Goal: Task Accomplishment & Management: Complete application form

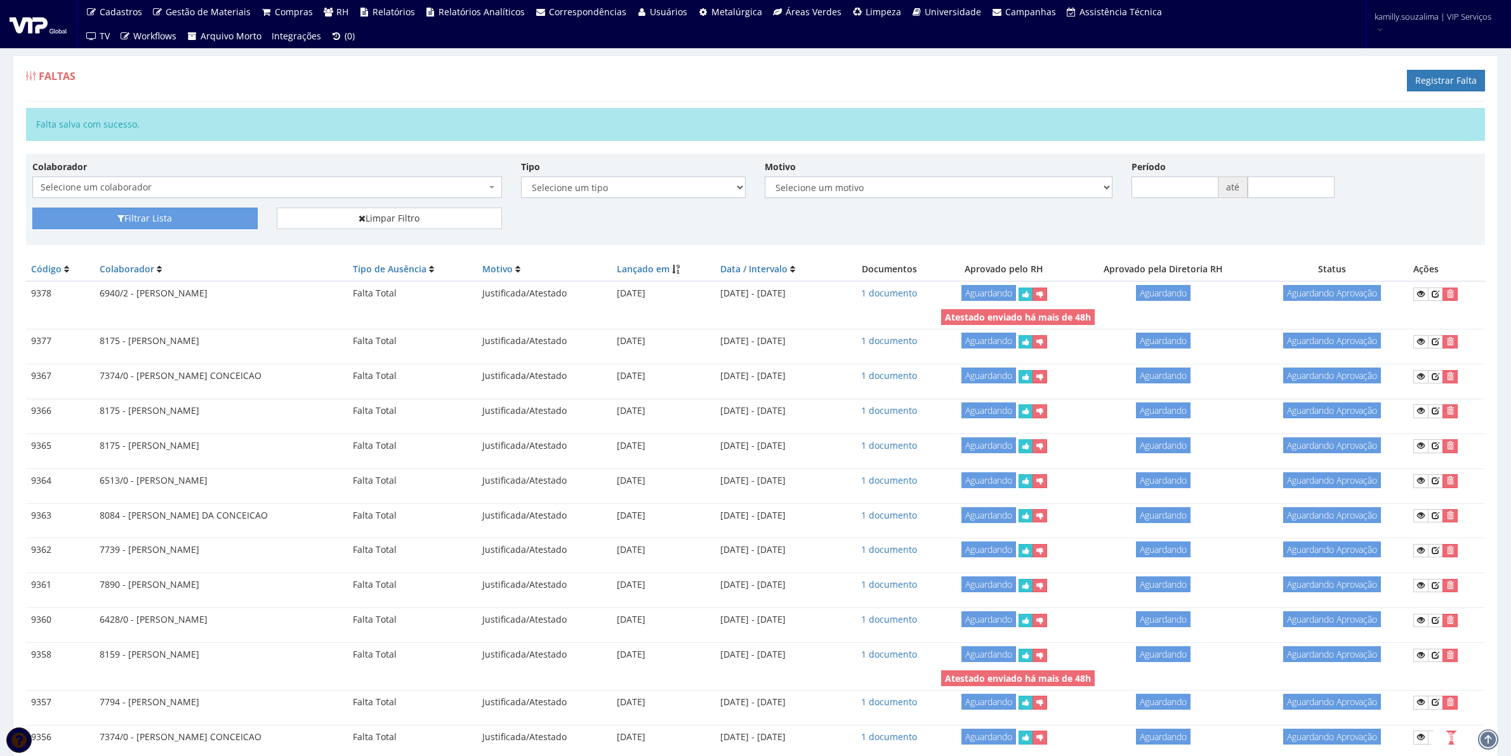
click at [310, 188] on span "Selecione um colaborador" at bounding box center [264, 187] width 446 height 13
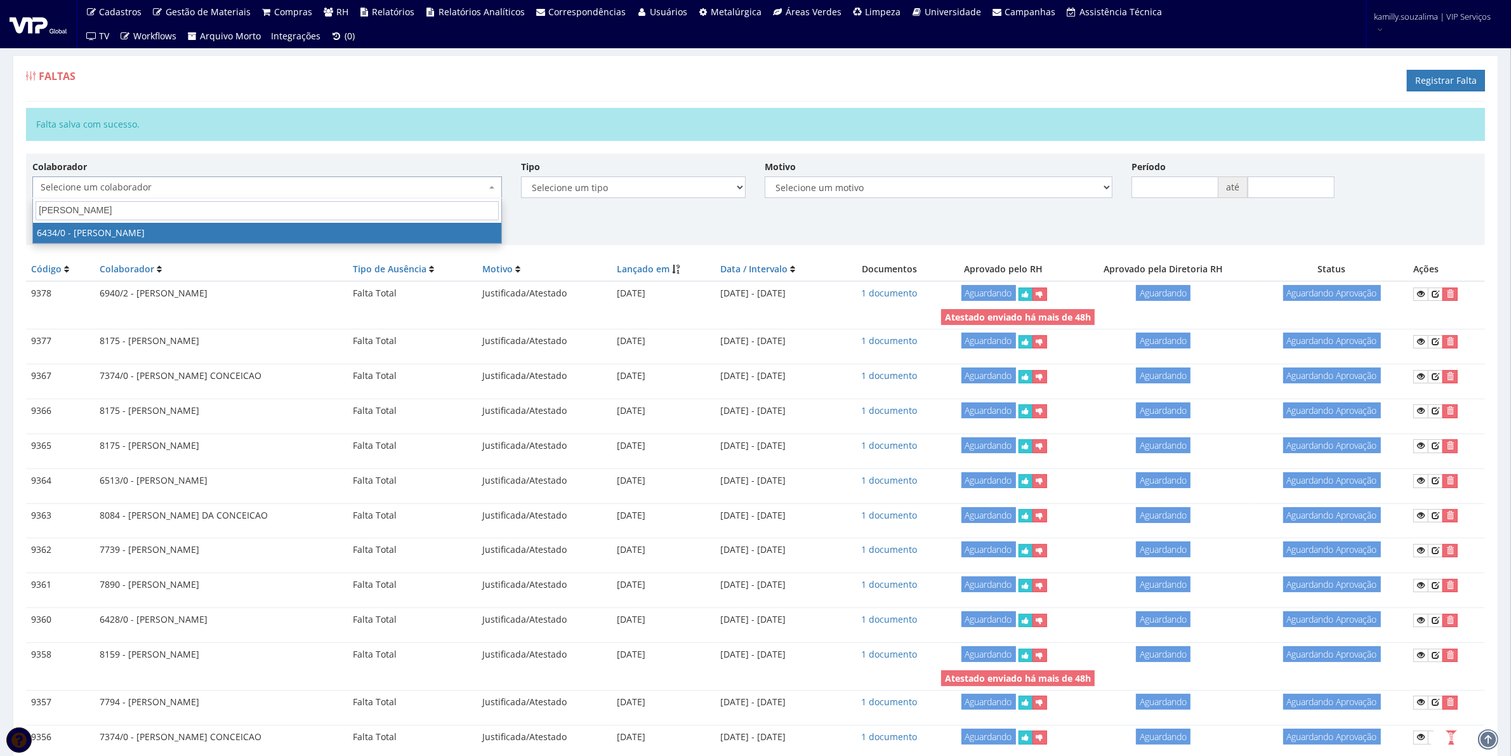
type input "fabio luciano"
drag, startPoint x: 300, startPoint y: 232, endPoint x: 282, endPoint y: 232, distance: 17.1
select select "66"
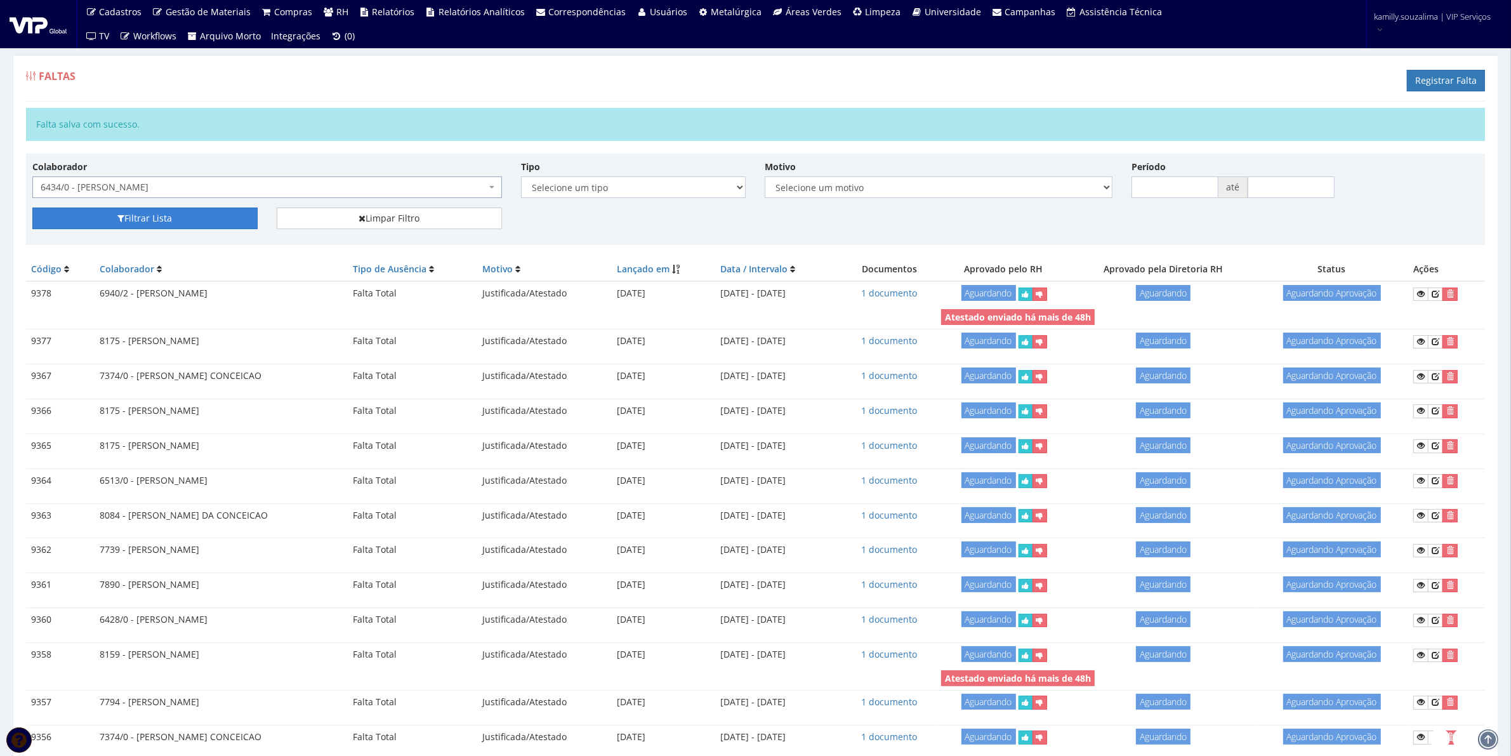
drag, startPoint x: 116, startPoint y: 207, endPoint x: 117, endPoint y: 213, distance: 6.6
click at [117, 213] on div "Colaborador Selecione um colaborador 7015/0 - ADEILTON LUIZ NETO 7054/0 - ADELI…" at bounding box center [755, 199] width 1459 height 91
click at [119, 216] on icon "submit" at bounding box center [120, 218] width 7 height 9
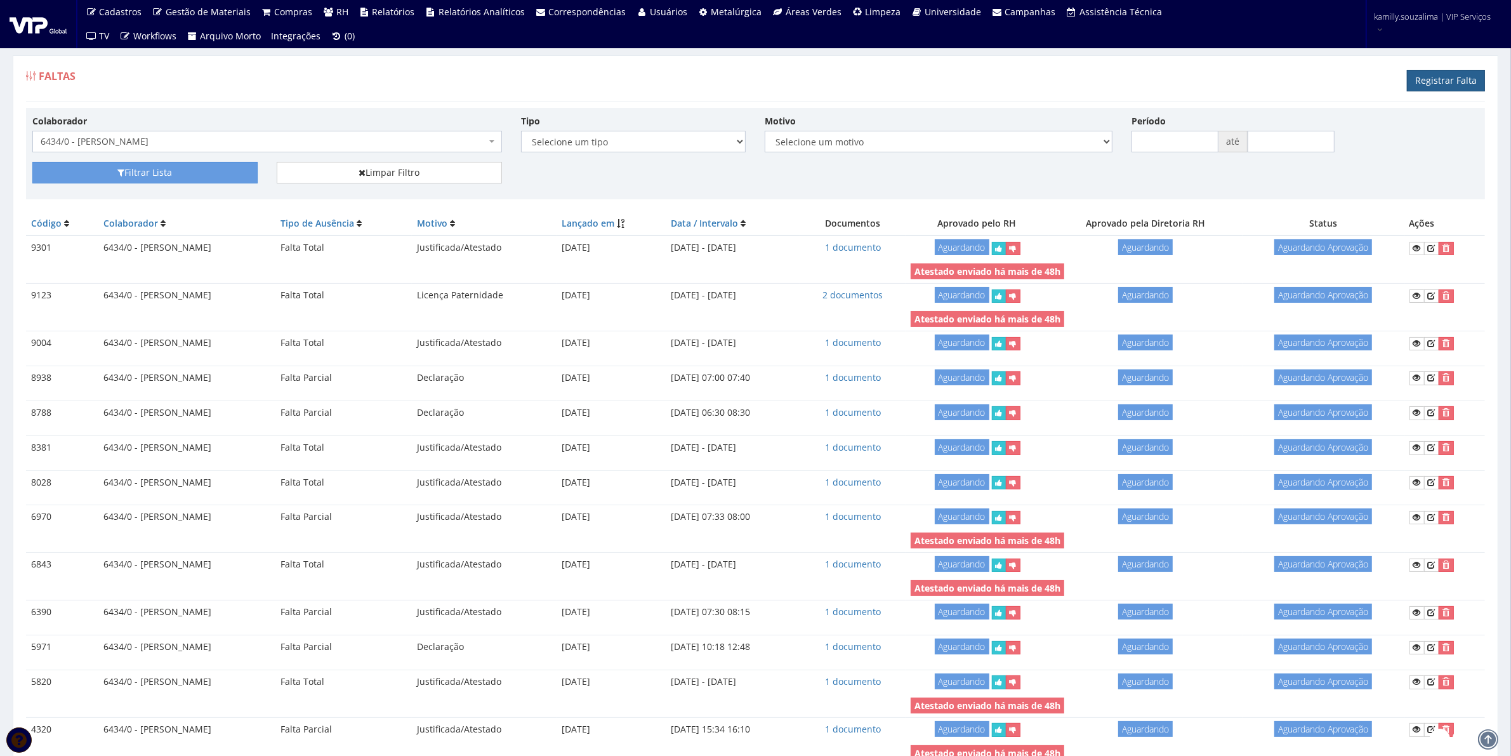
click at [1439, 79] on link "Registrar Falta" at bounding box center [1446, 81] width 78 height 22
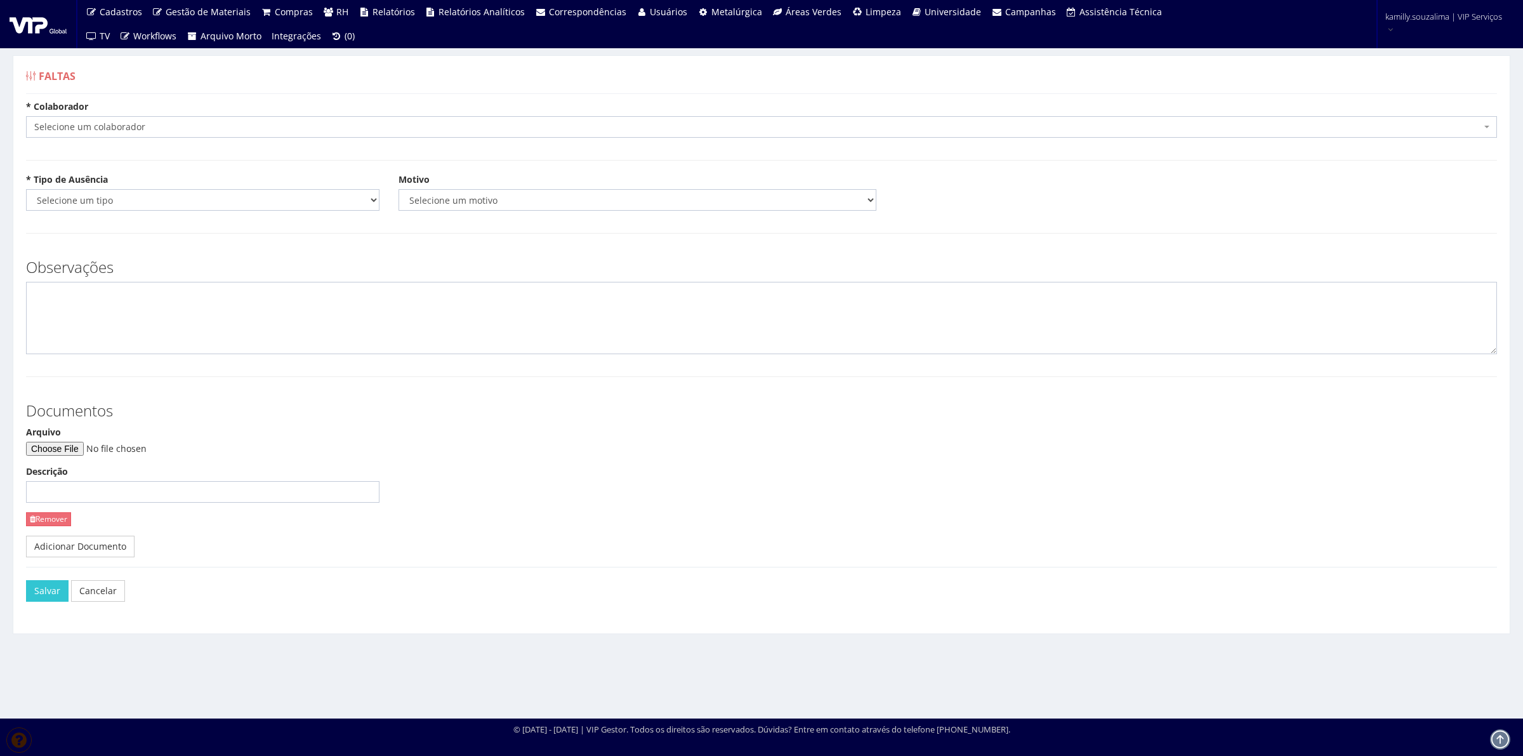
click at [178, 133] on span "Selecione um colaborador" at bounding box center [757, 127] width 1447 height 13
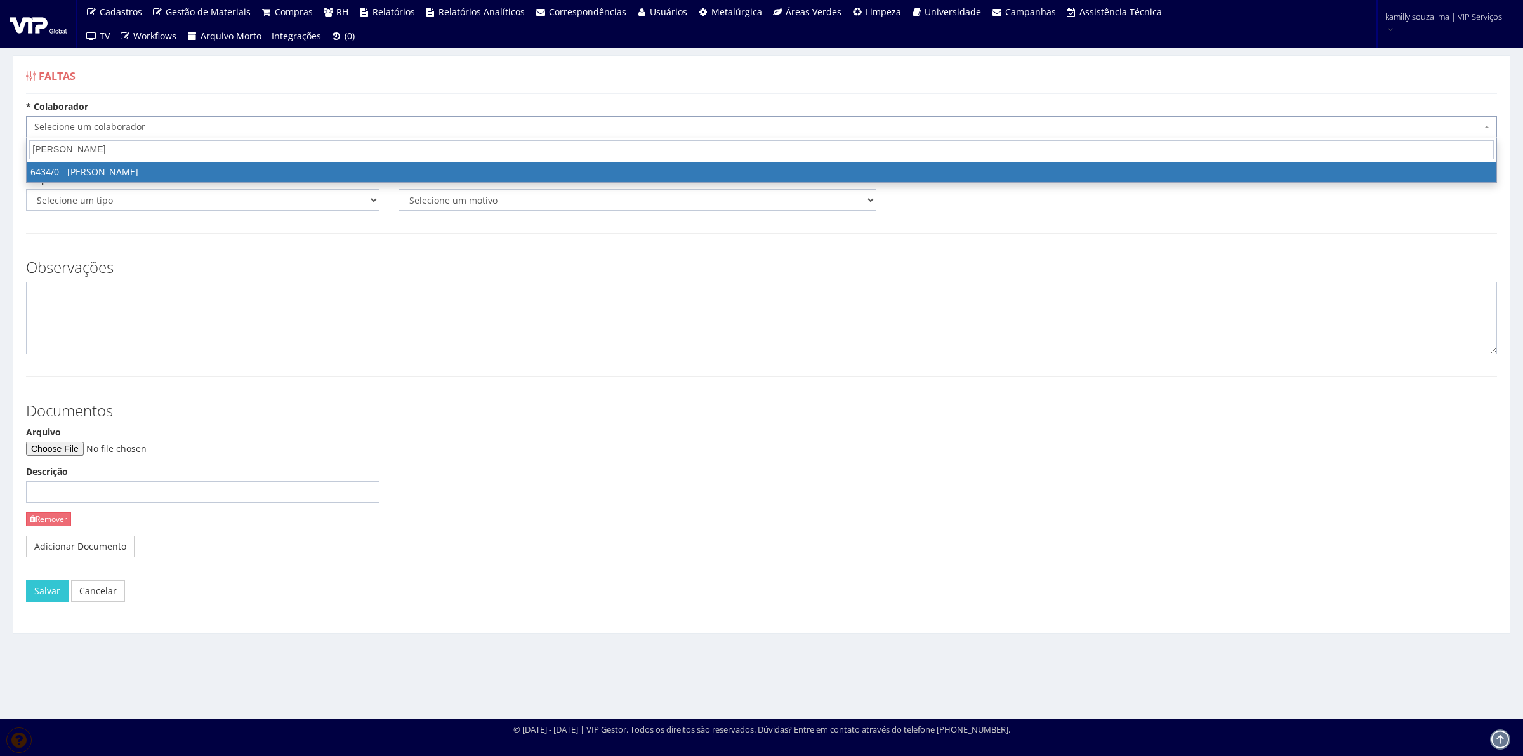
type input "[PERSON_NAME]"
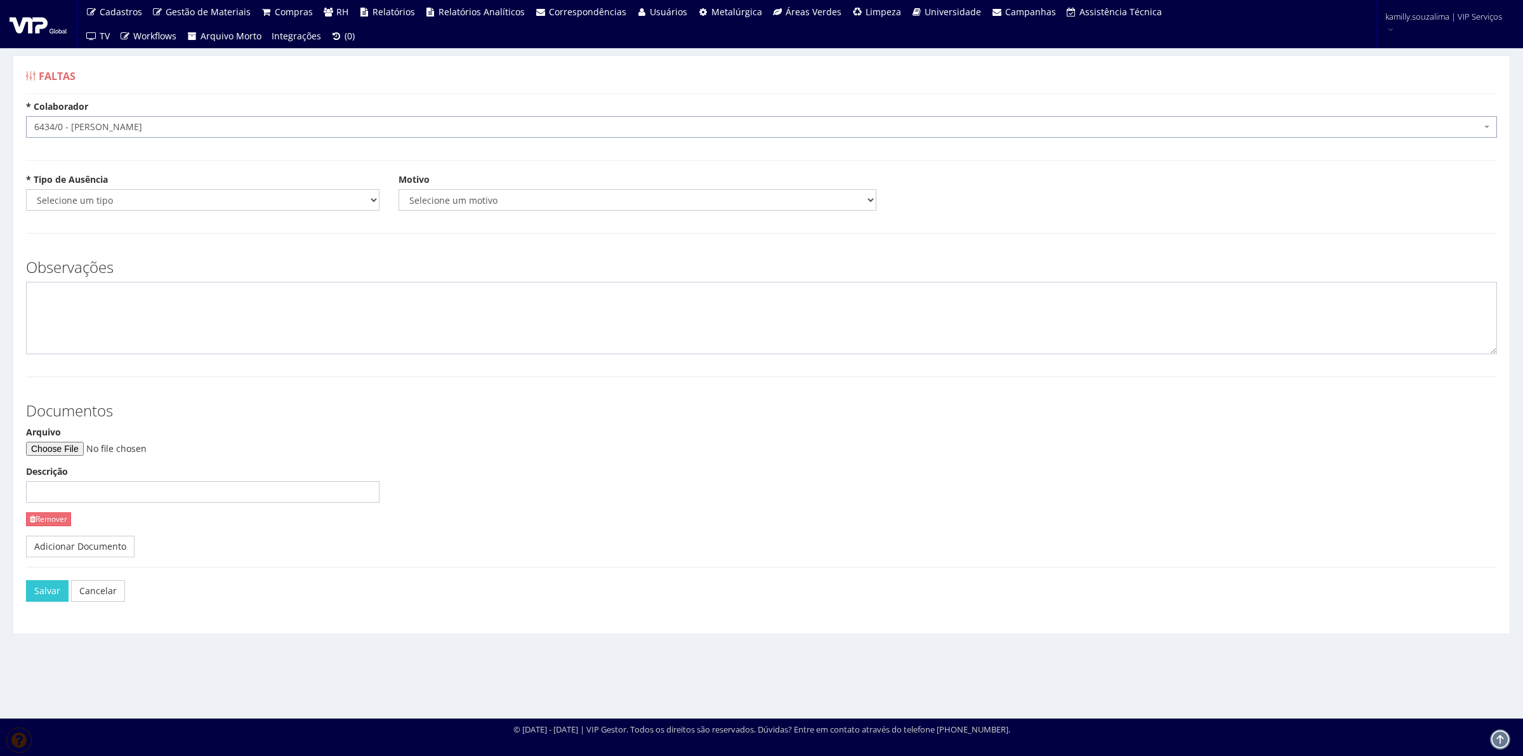
select select "66"
click at [125, 201] on select "Selecione um tipo Falta Total Falta Parcial Afastamento Férias" at bounding box center [202, 200] width 353 height 22
select select "total"
click at [26, 189] on select "Selecione um tipo Falta Total Falta Parcial Afastamento Férias" at bounding box center [202, 200] width 353 height 22
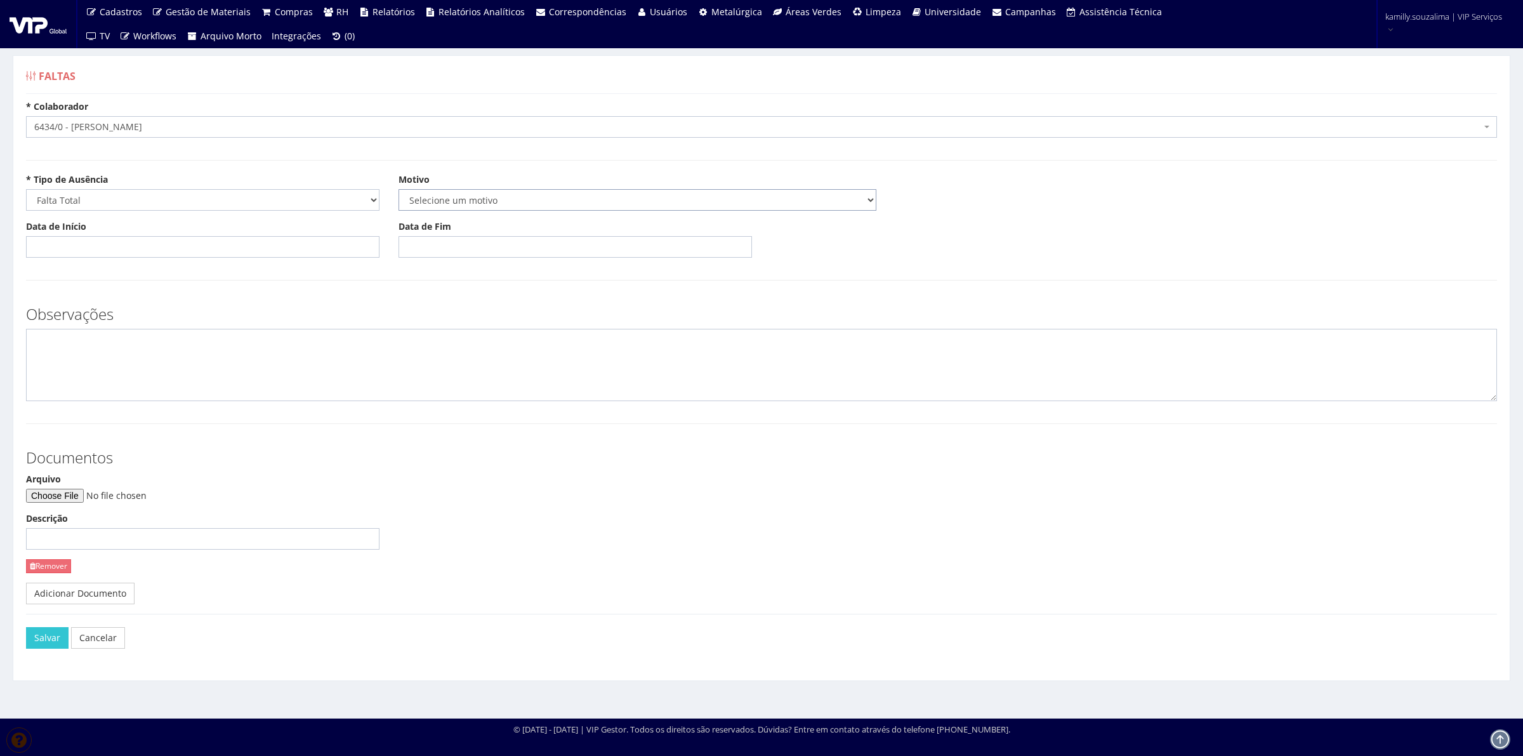
click at [506, 208] on select "Selecione um motivo Acidente Atestado Atraso Declaração Determinação Judicial D…" at bounding box center [638, 200] width 478 height 22
select select "atestado"
click at [399, 189] on select "Selecione um motivo Acidente Atestado Atraso Declaração Determinação Judicial D…" at bounding box center [638, 200] width 478 height 22
click at [251, 245] on input "Data de Início" at bounding box center [202, 247] width 353 height 22
drag, startPoint x: 59, startPoint y: 330, endPoint x: 65, endPoint y: 329, distance: 6.5
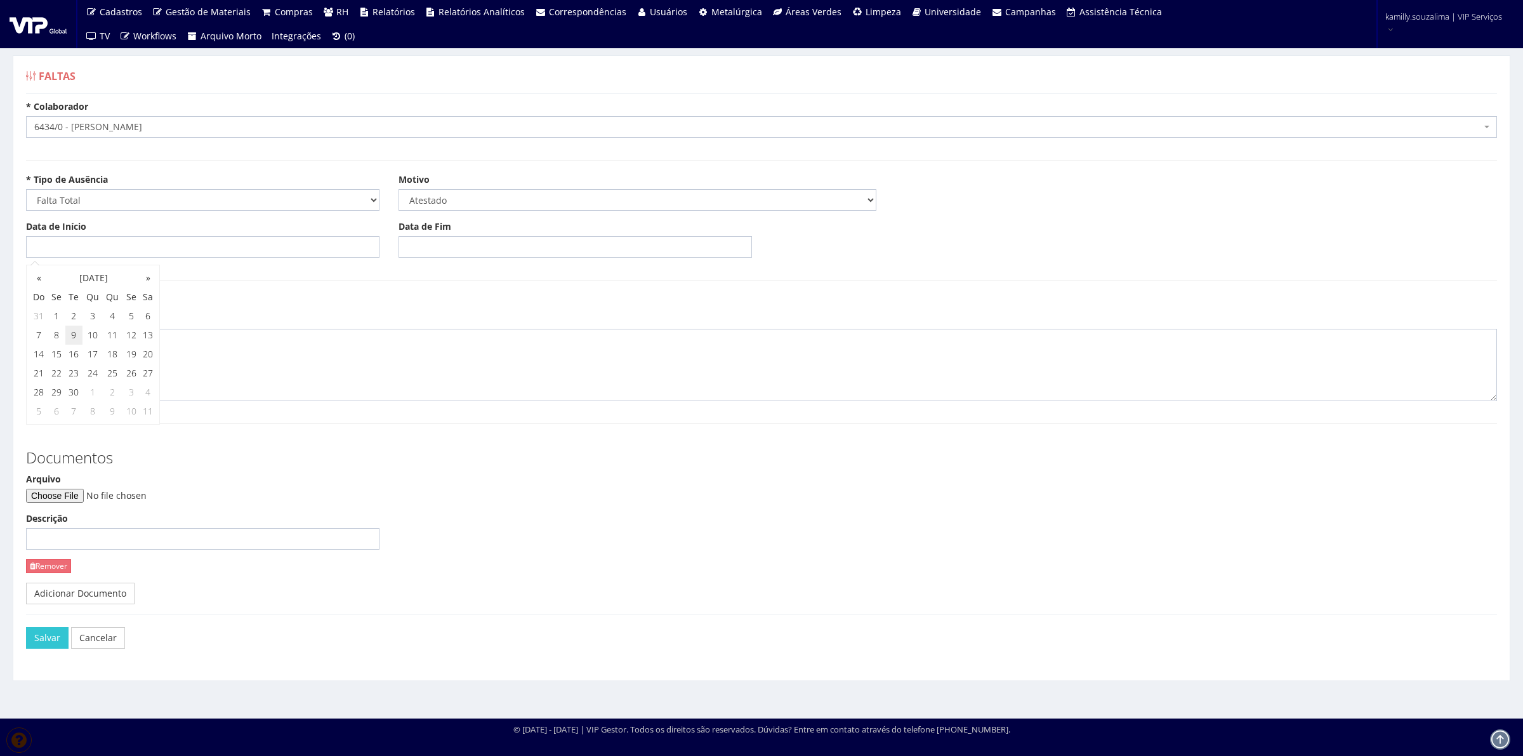
click at [65, 329] on tr "7 8 9 10 11 12 13" at bounding box center [93, 335] width 126 height 19
click at [141, 321] on td "6" at bounding box center [148, 316] width 17 height 19
type input "06/09/2025"
click at [437, 239] on input "Data de Fim" at bounding box center [575, 247] width 353 height 22
click at [461, 319] on td "3" at bounding box center [465, 316] width 20 height 19
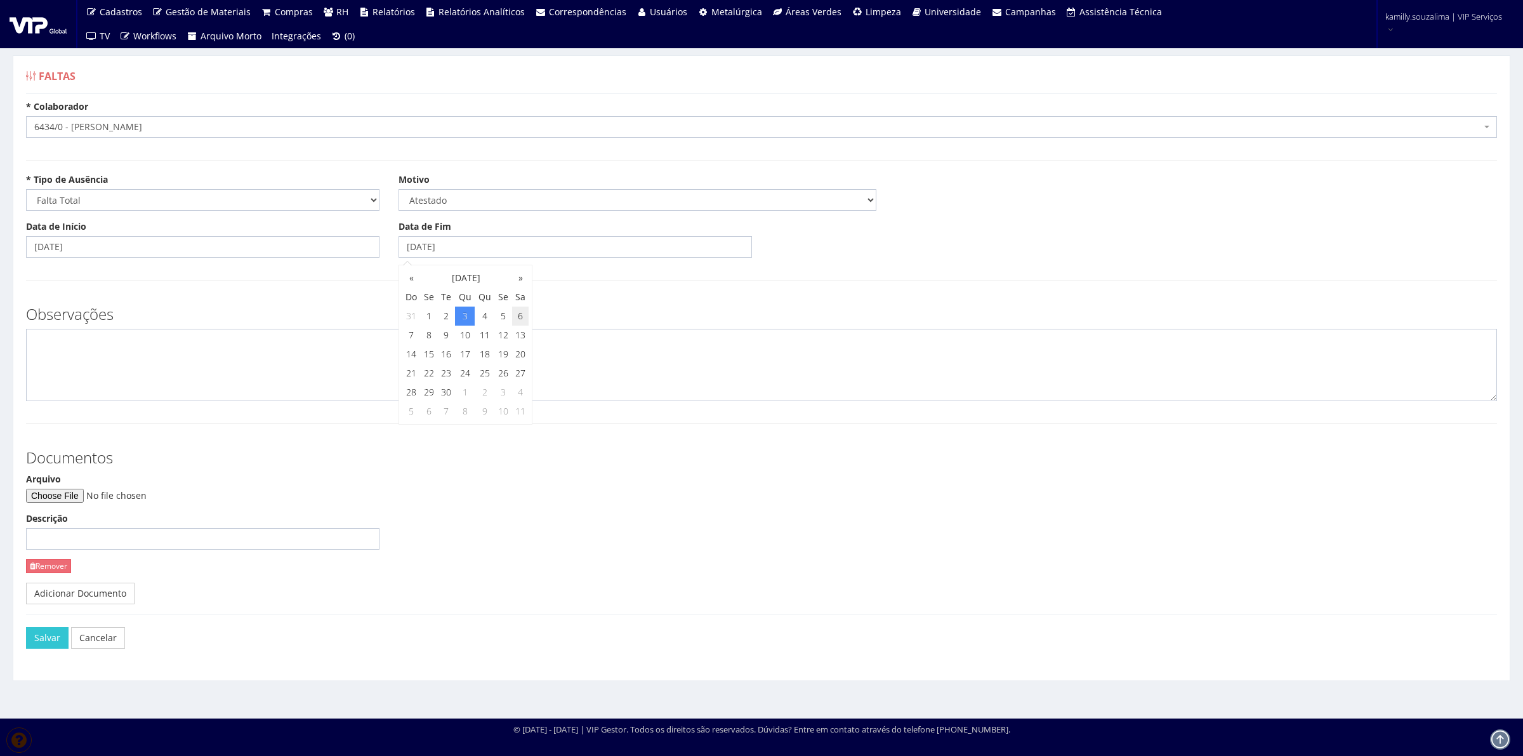
drag, startPoint x: 515, startPoint y: 313, endPoint x: 156, endPoint y: 353, distance: 361.4
click at [514, 313] on td "6" at bounding box center [520, 316] width 17 height 19
type input "06/09/2025"
click at [141, 365] on textarea at bounding box center [761, 365] width 1471 height 72
type textarea "c"
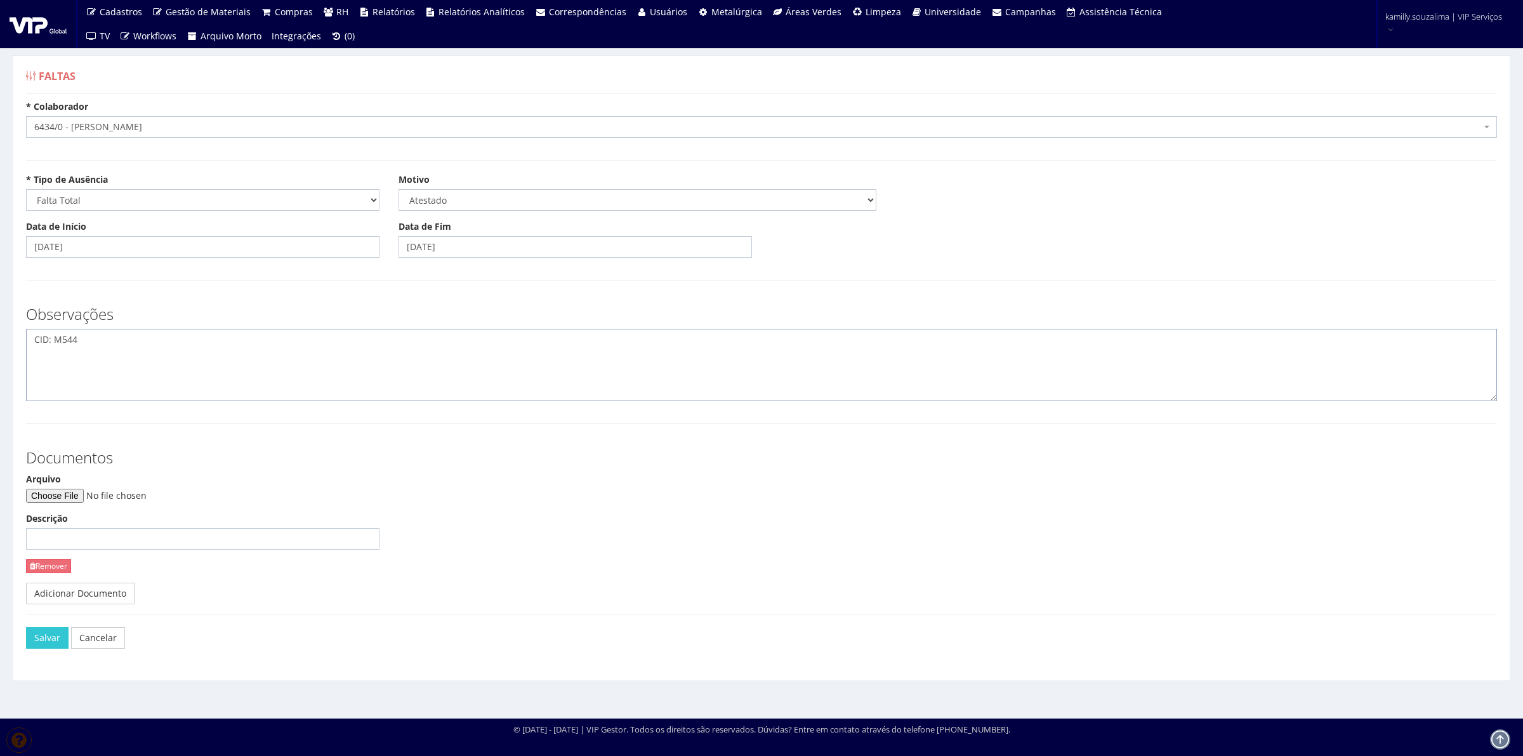
type textarea "CID: M544"
click at [74, 493] on input "Arquivo" at bounding box center [112, 496] width 173 height 14
type input "C:\fakepath\IMG-20250906-WA0008.jpg"
click at [40, 645] on button "Salvar" at bounding box center [47, 638] width 43 height 22
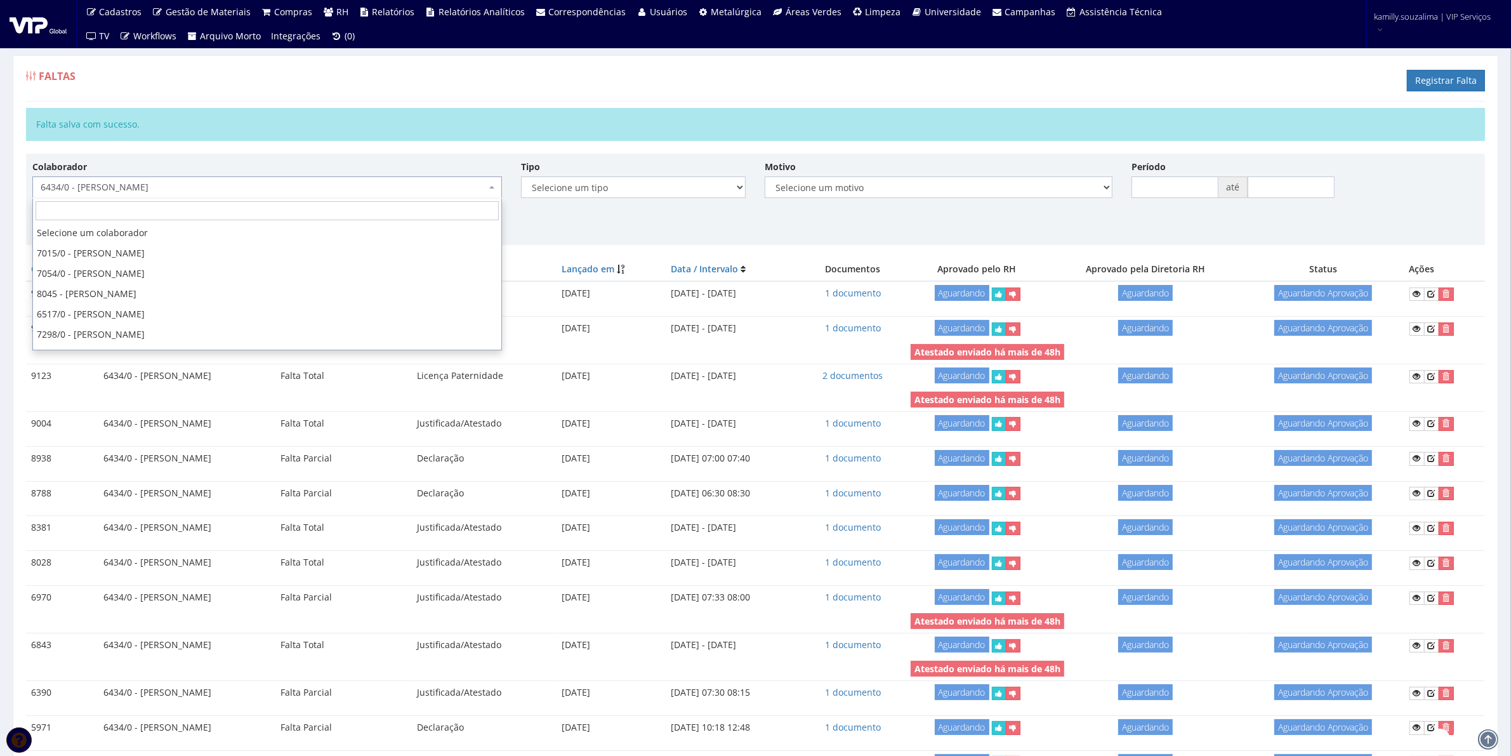
click at [254, 185] on span "6434/0 - [PERSON_NAME]" at bounding box center [264, 187] width 446 height 13
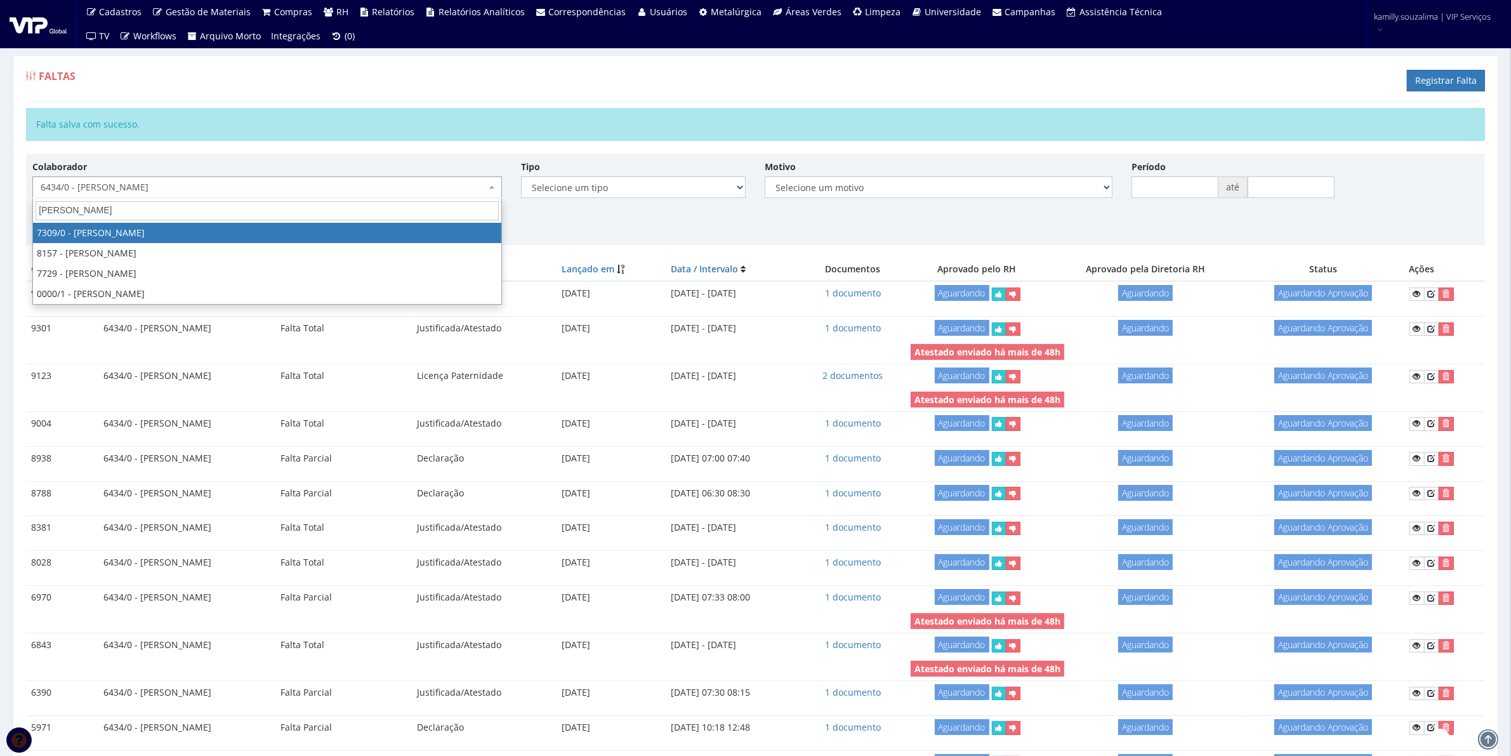
click at [183, 206] on input "marco antonio" at bounding box center [267, 210] width 463 height 19
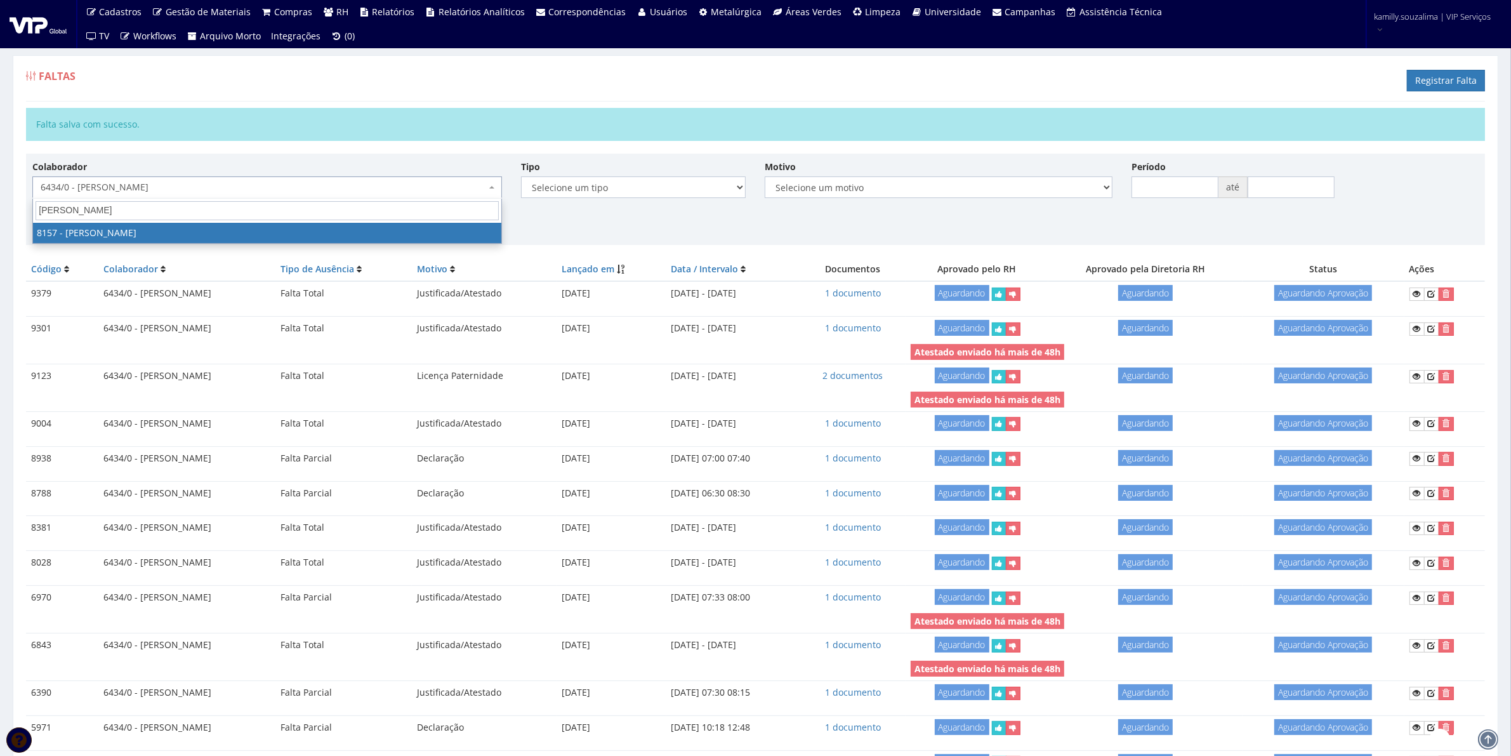
type input "marco antonio cust"
select select "3891"
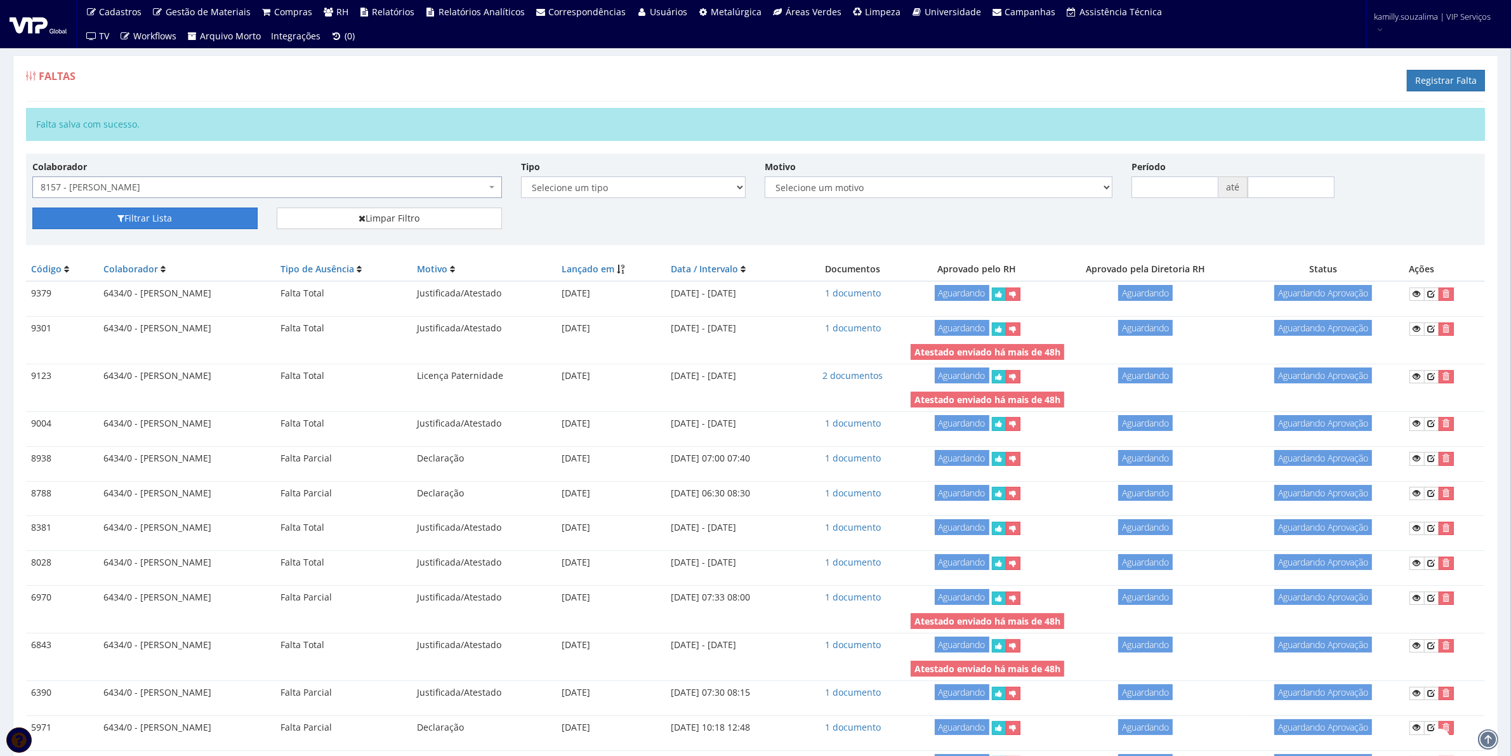
click at [76, 218] on button "Filtrar Lista" at bounding box center [144, 219] width 225 height 22
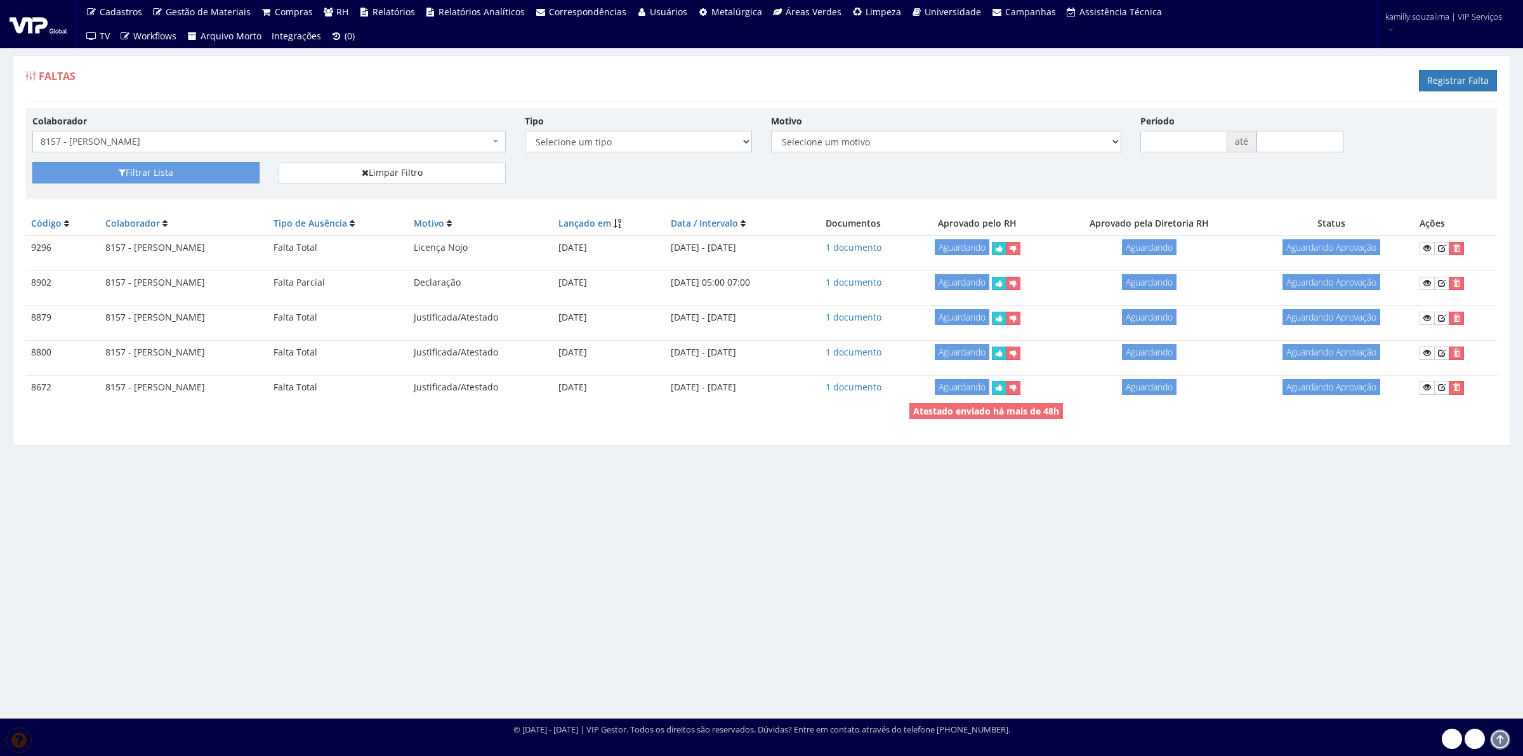
click at [814, 565] on div "Faltas Registrar Falta Colaborador Selecione um colaborador 7015/0 - [PERSON_NA…" at bounding box center [761, 375] width 1523 height 687
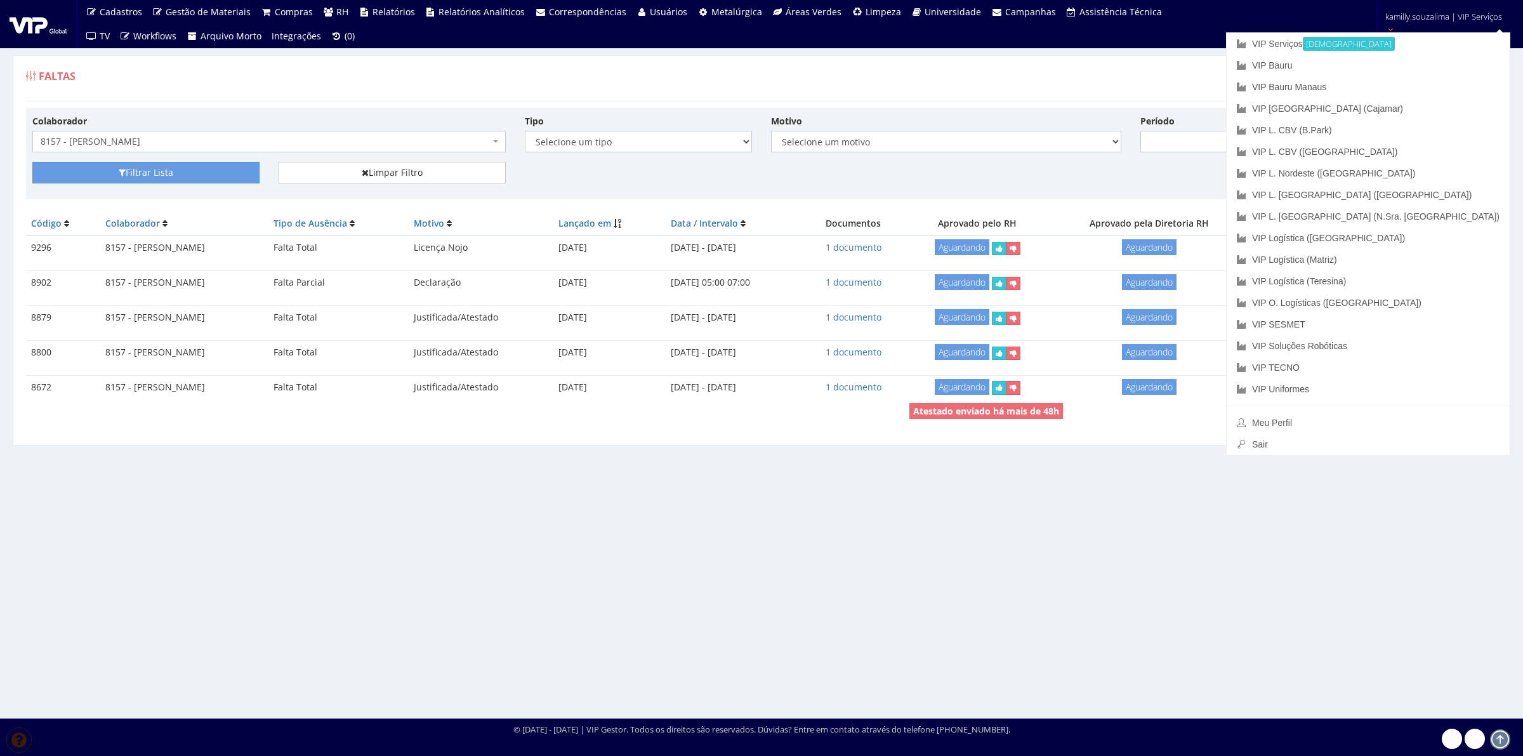
drag, startPoint x: 1109, startPoint y: 103, endPoint x: 1150, endPoint y: 84, distance: 44.9
click at [1114, 96] on div "Faltas Registrar Falta Colaborador Selecione um colaborador 7015/0 - [PERSON_NA…" at bounding box center [762, 250] width 1498 height 390
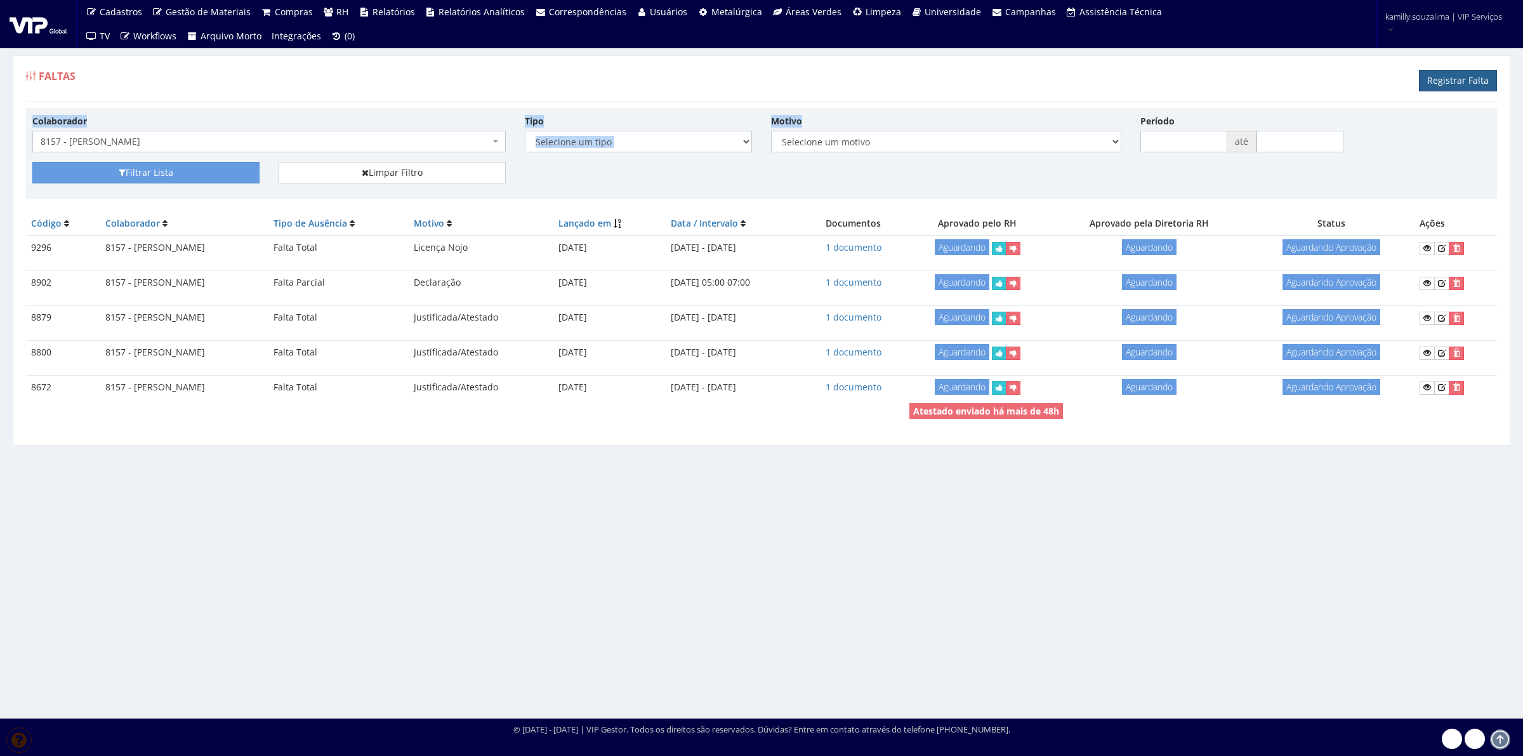
click at [1432, 81] on link "Registrar Falta" at bounding box center [1458, 81] width 78 height 22
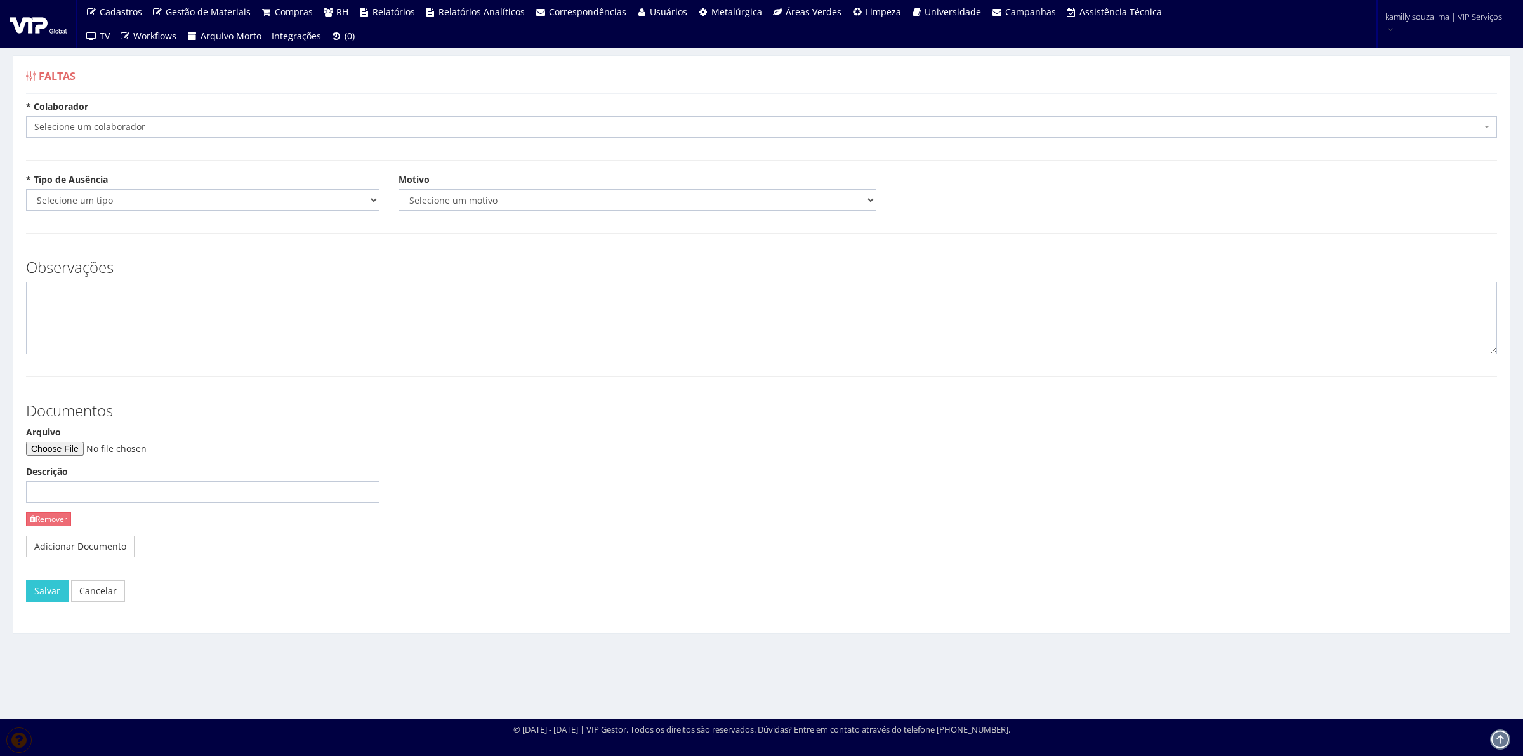
click at [114, 140] on div "* Colaborador Selecione um colaborador 7015/0 - [PERSON_NAME] 7054/0 - [PERSON_…" at bounding box center [762, 123] width 1490 height 47
click at [115, 130] on span "Selecione um colaborador" at bounding box center [757, 127] width 1447 height 13
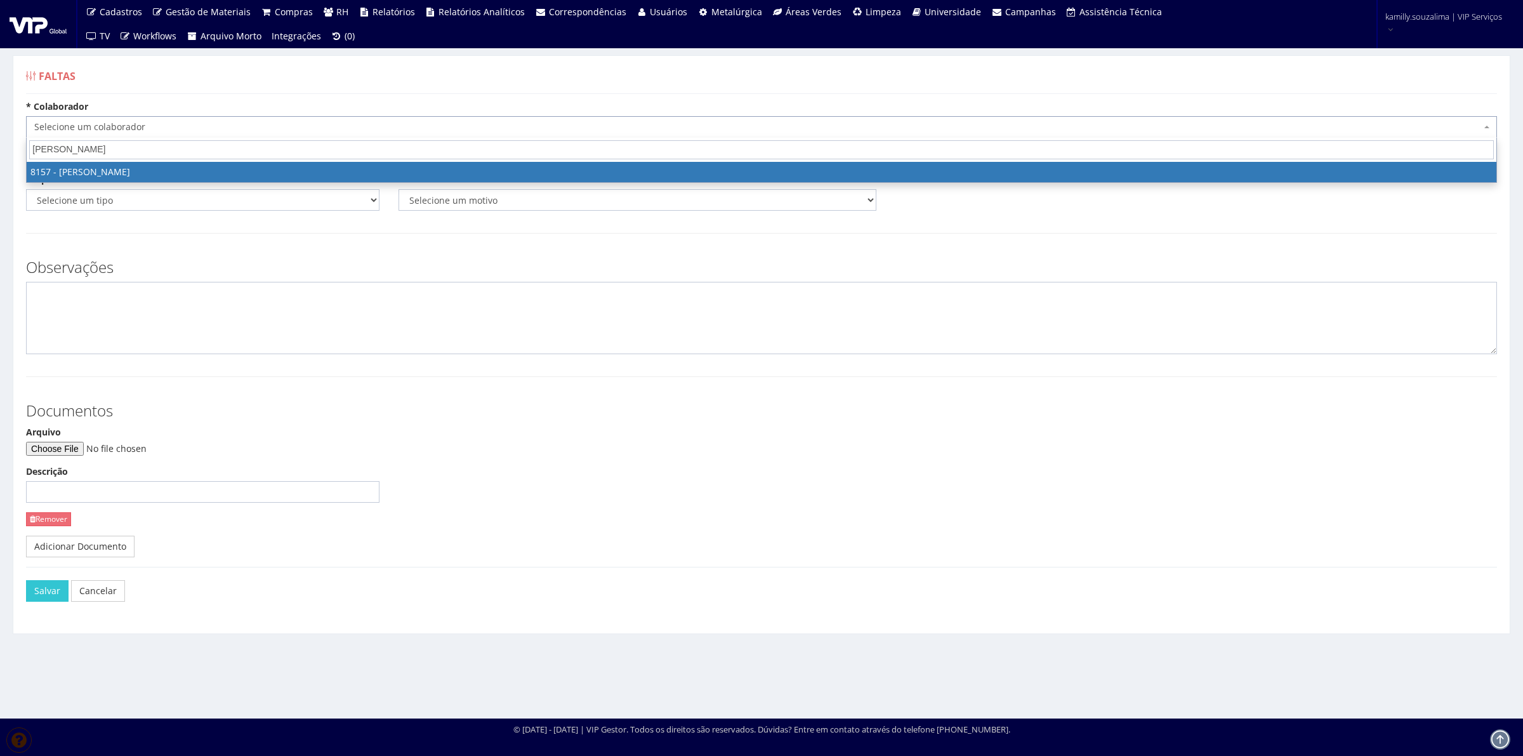
type input "[PERSON_NAME]"
drag, startPoint x: 146, startPoint y: 169, endPoint x: 137, endPoint y: 179, distance: 13.0
select select "3891"
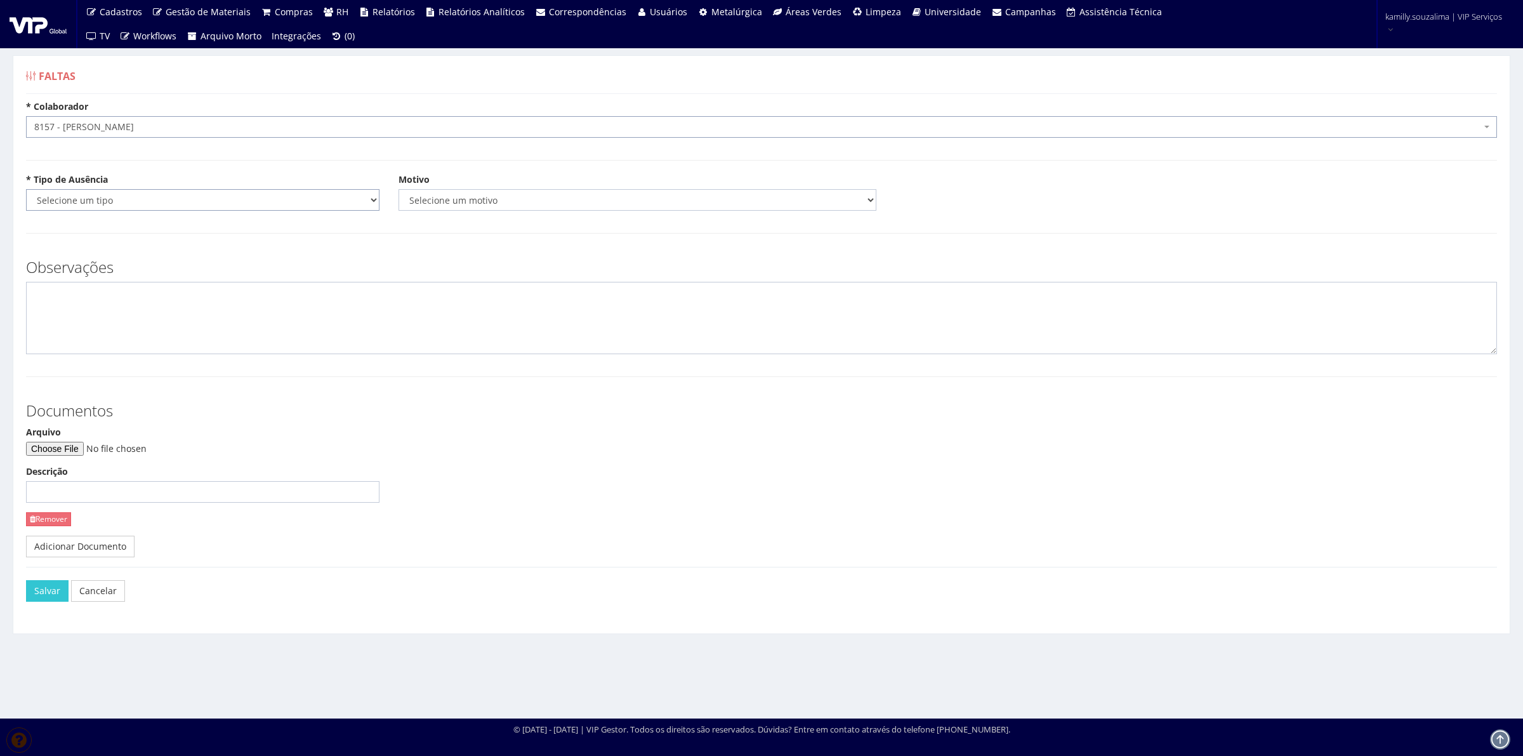
click at [96, 211] on select "Selecione um tipo Falta Total Falta Parcial Afastamento Férias" at bounding box center [202, 200] width 353 height 22
select select "total"
click at [26, 189] on select "Selecione um tipo Falta Total Falta Parcial Afastamento Férias" at bounding box center [202, 200] width 353 height 22
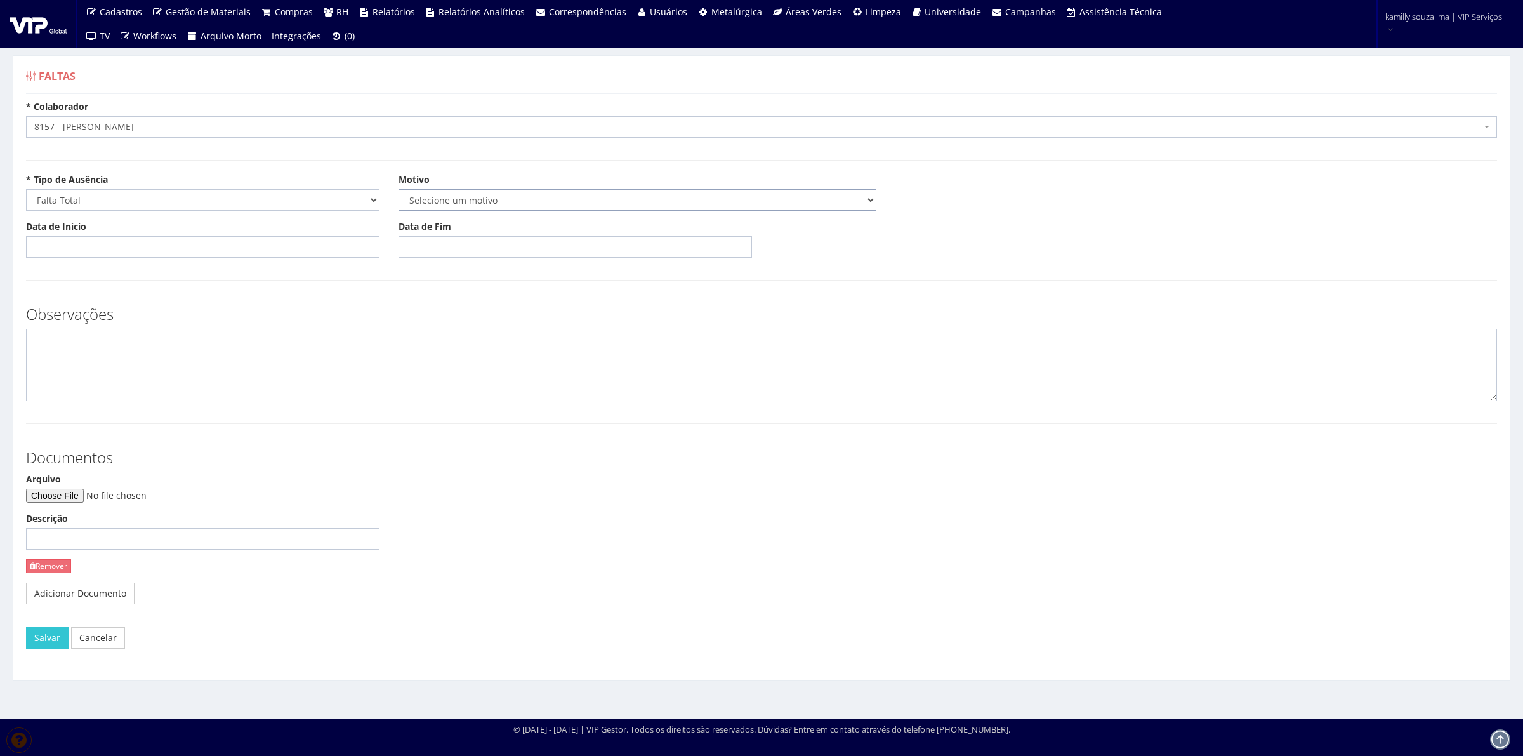
click at [467, 207] on select "Selecione um motivo Acidente Atestado Atraso Declaração Determinação Judicial D…" at bounding box center [638, 200] width 478 height 22
select select "atestado"
click at [399, 189] on select "Selecione um motivo Acidente Atestado Atraso Declaração Determinação Judicial D…" at bounding box center [638, 200] width 478 height 22
click at [135, 251] on input "Data de Início" at bounding box center [202, 247] width 353 height 22
type input "07/09/2025"
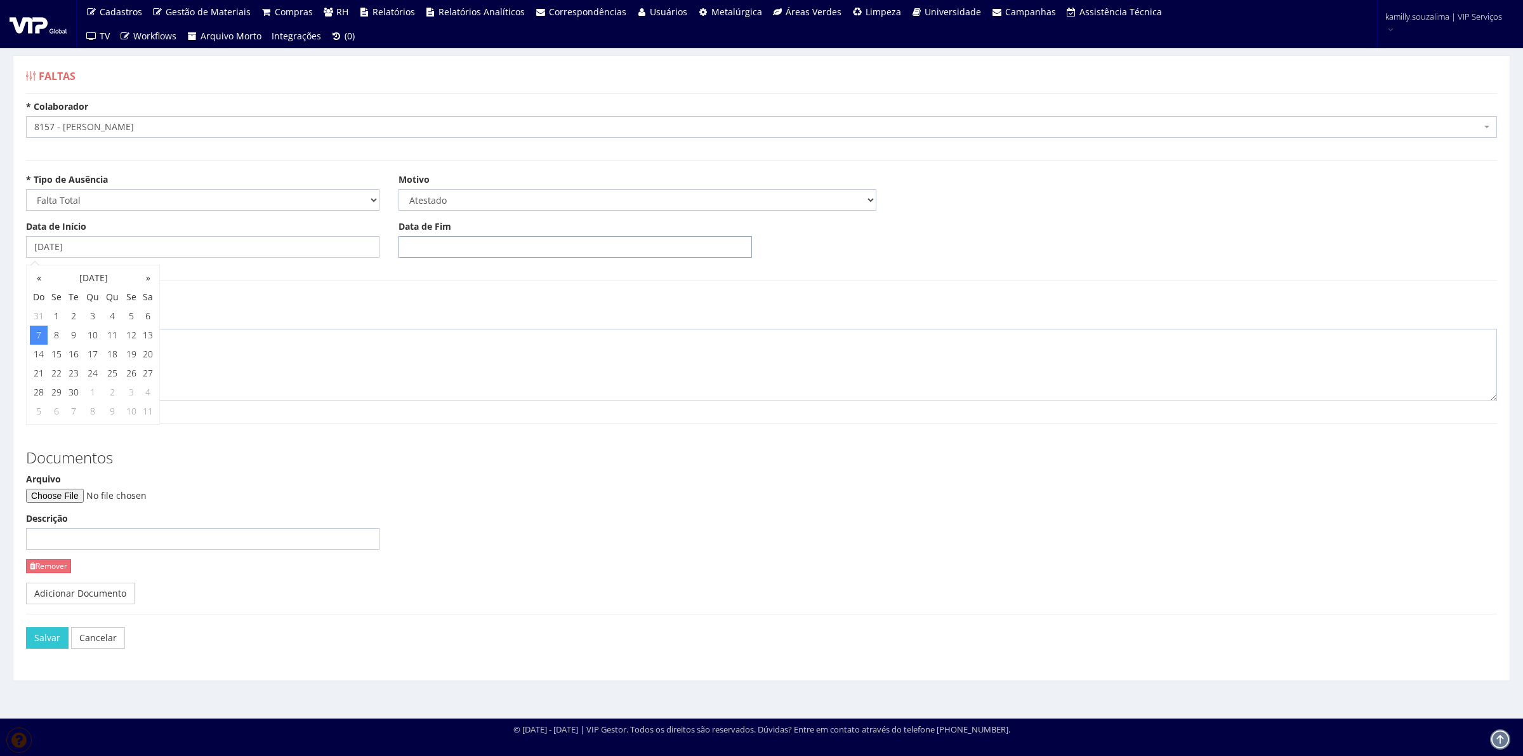
click at [442, 254] on input "Data de Fim" at bounding box center [575, 247] width 353 height 22
type input "07/09/2025"
click at [218, 353] on textarea at bounding box center [761, 365] width 1471 height 72
type textarea "r"
type textarea "CID: R12"
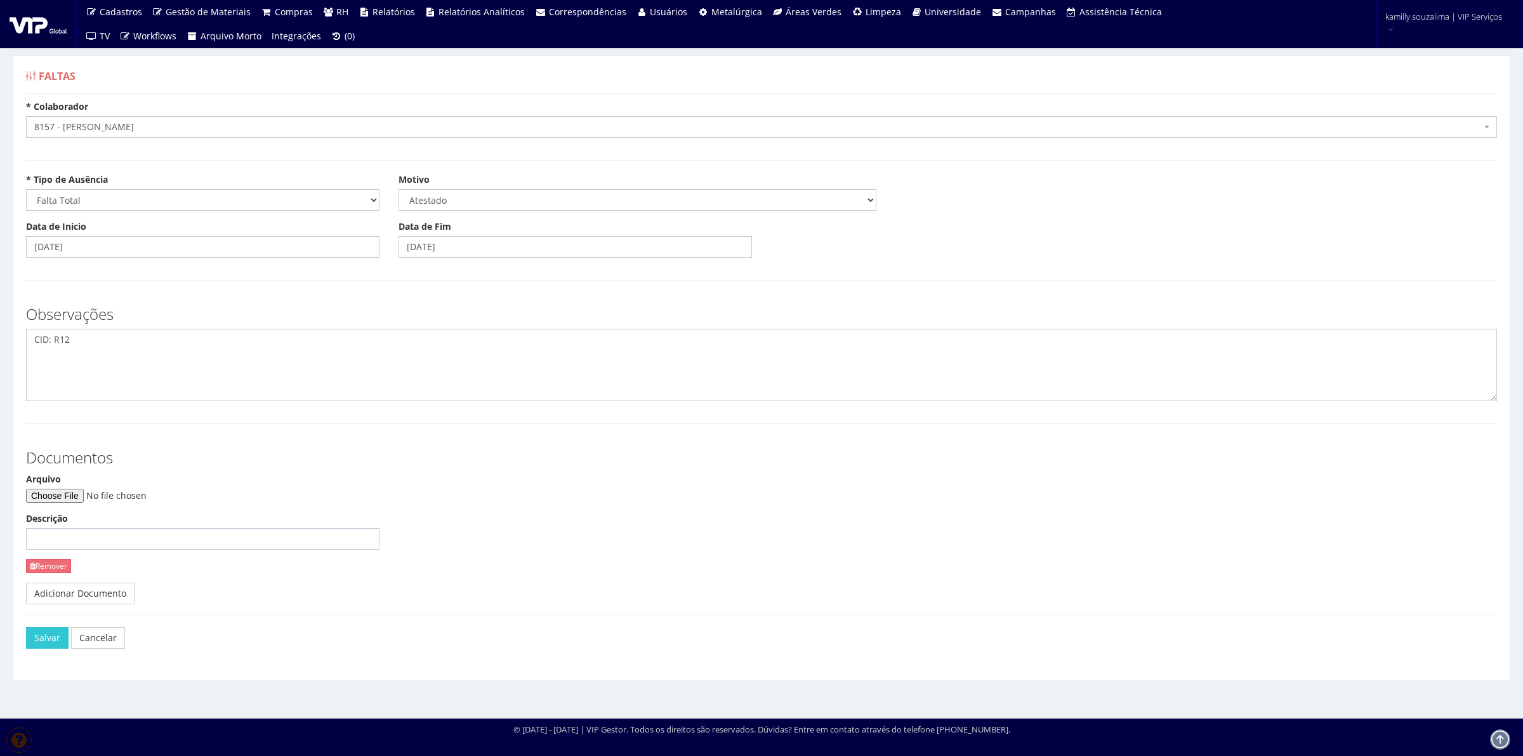
click at [81, 503] on div "Arquivo Descrição Remover" at bounding box center [203, 528] width 373 height 110
click at [77, 500] on input "Arquivo" at bounding box center [112, 496] width 173 height 14
type input "C:\fakepath\Document_000208_222752.pdf"
click at [40, 646] on button "Salvar" at bounding box center [47, 638] width 43 height 22
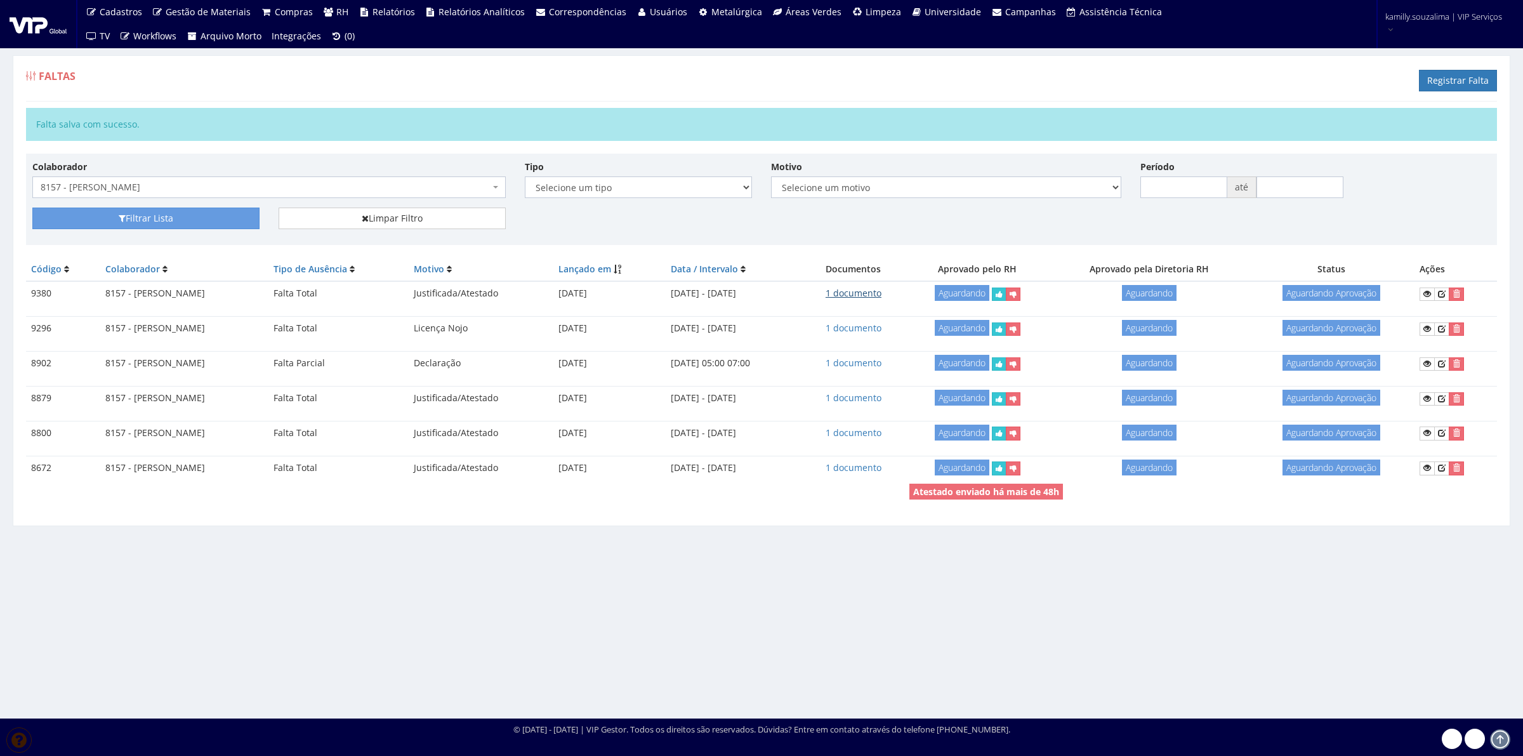
click at [882, 294] on link "1 documento" at bounding box center [854, 293] width 56 height 12
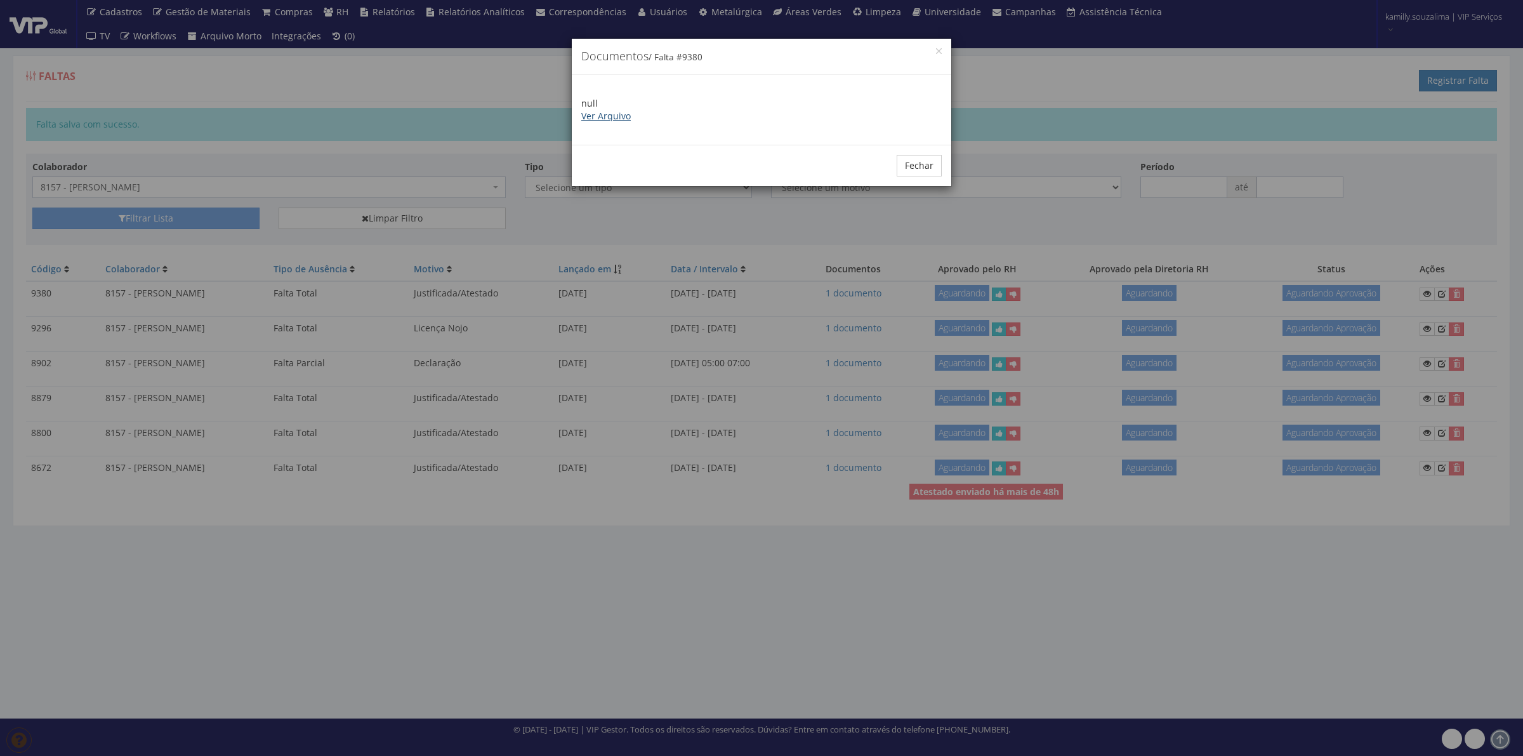
click at [600, 115] on link "Ver Arquivo" at bounding box center [606, 116] width 50 height 12
click at [236, 94] on div "× Documentos / Falta # 9380 null Ver Arquivo Fechar" at bounding box center [761, 378] width 1523 height 756
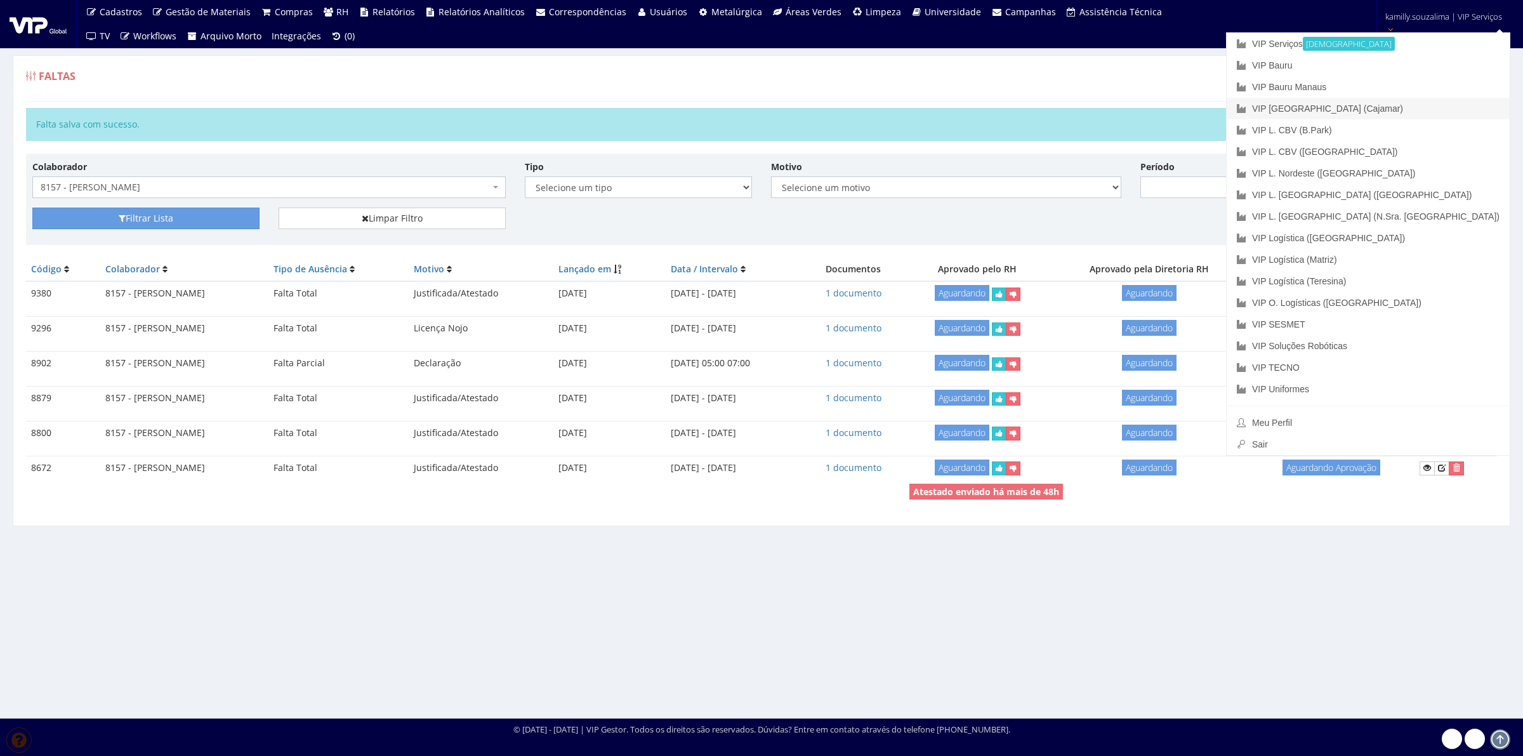
click at [1436, 108] on link "VIP [GEOGRAPHIC_DATA] (Cajamar)" at bounding box center [1368, 109] width 283 height 22
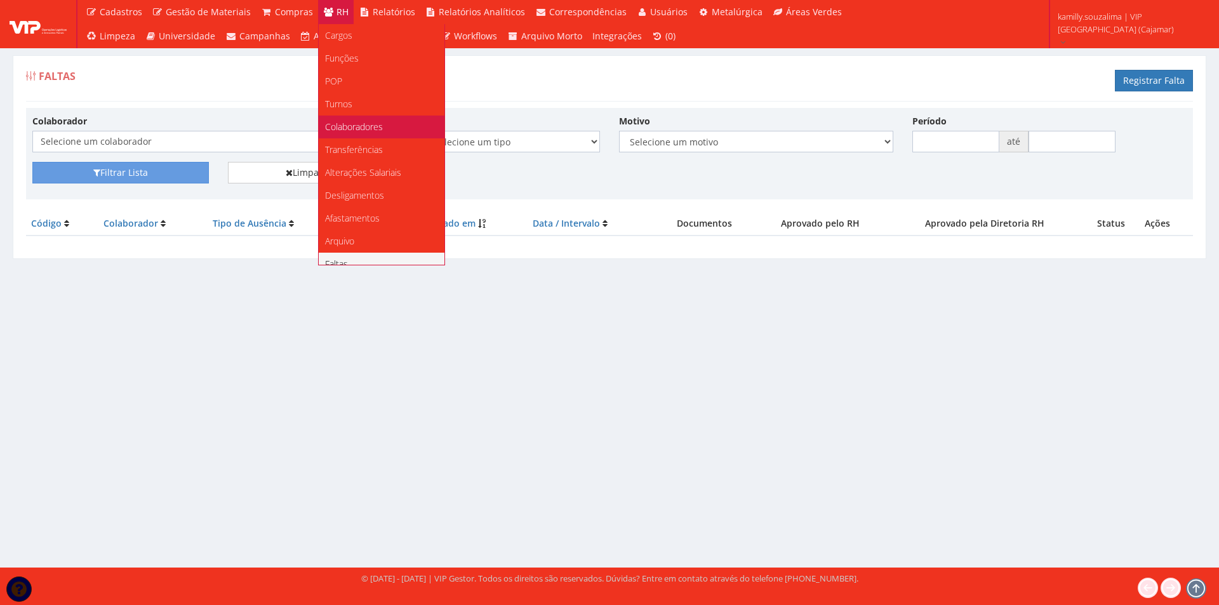
click at [367, 134] on link "Colaboradores" at bounding box center [382, 127] width 126 height 23
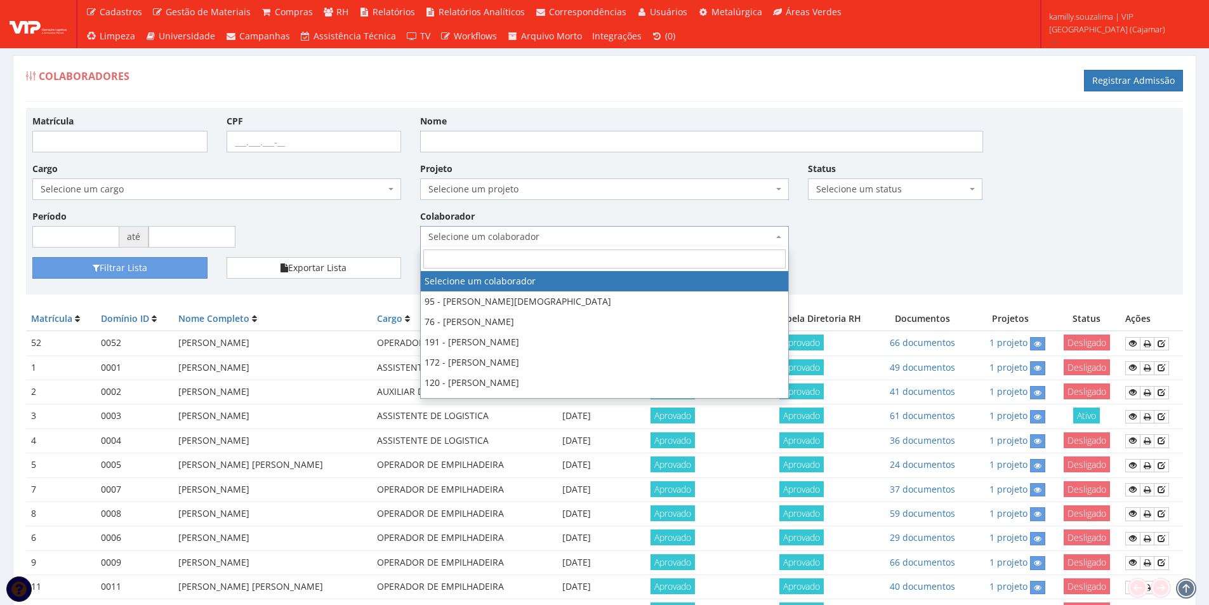
click at [565, 239] on span "Selecione um colaborador" at bounding box center [600, 236] width 345 height 13
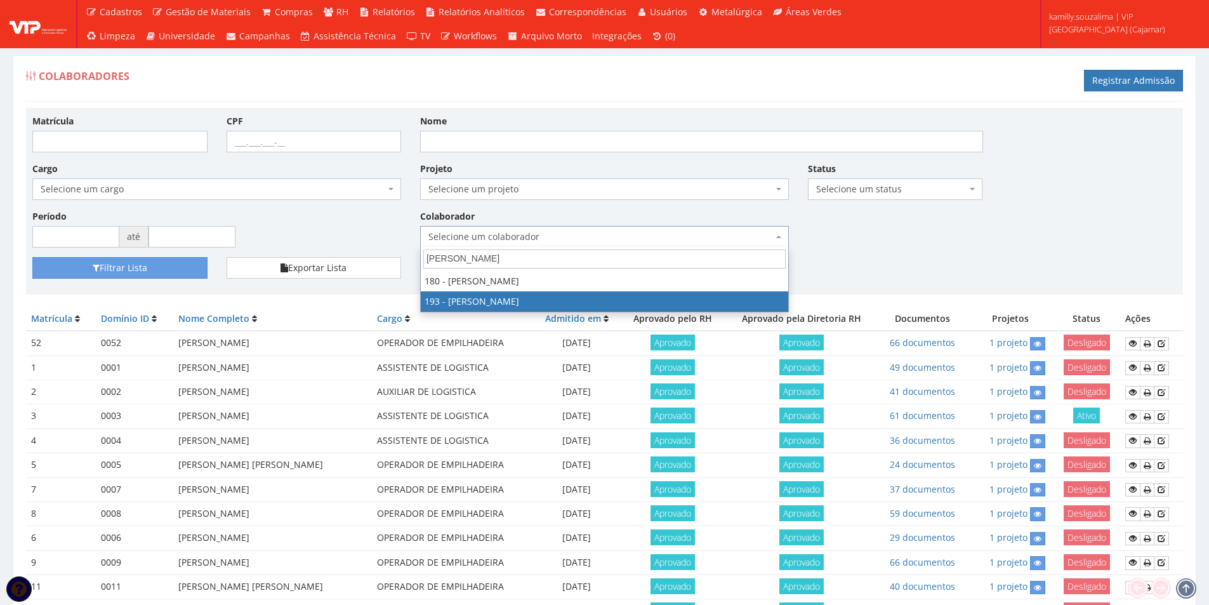
type input "bruno"
drag, startPoint x: 591, startPoint y: 293, endPoint x: 324, endPoint y: 277, distance: 268.3
select select "4092"
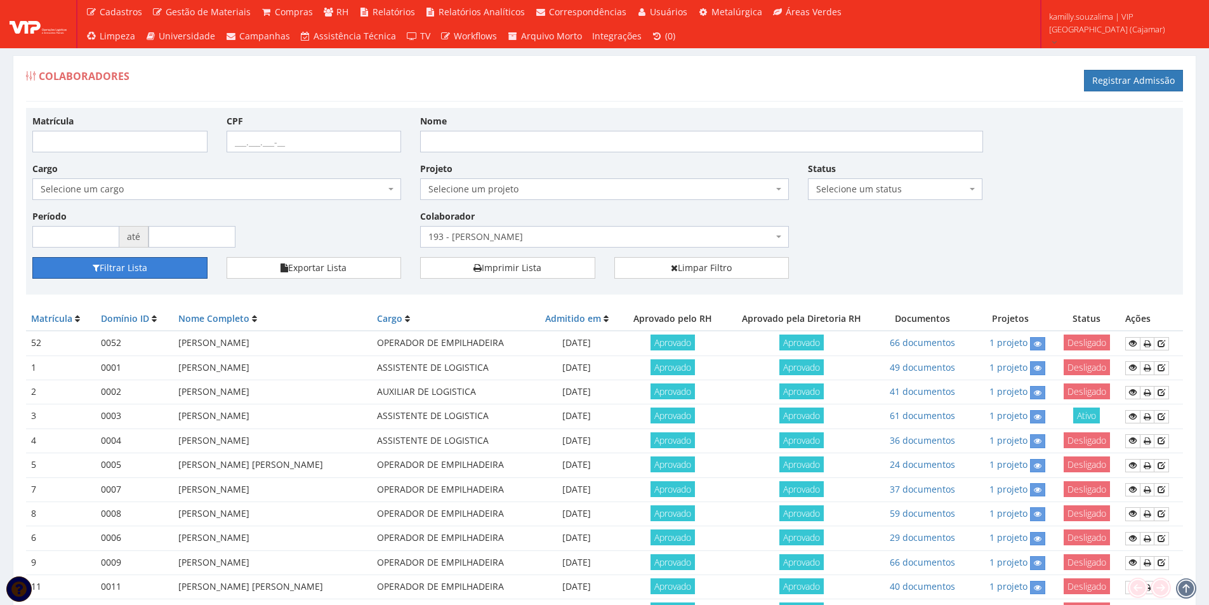
drag, startPoint x: 149, startPoint y: 273, endPoint x: 449, endPoint y: 246, distance: 301.4
click at [147, 274] on button "Filtrar Lista" at bounding box center [119, 268] width 175 height 22
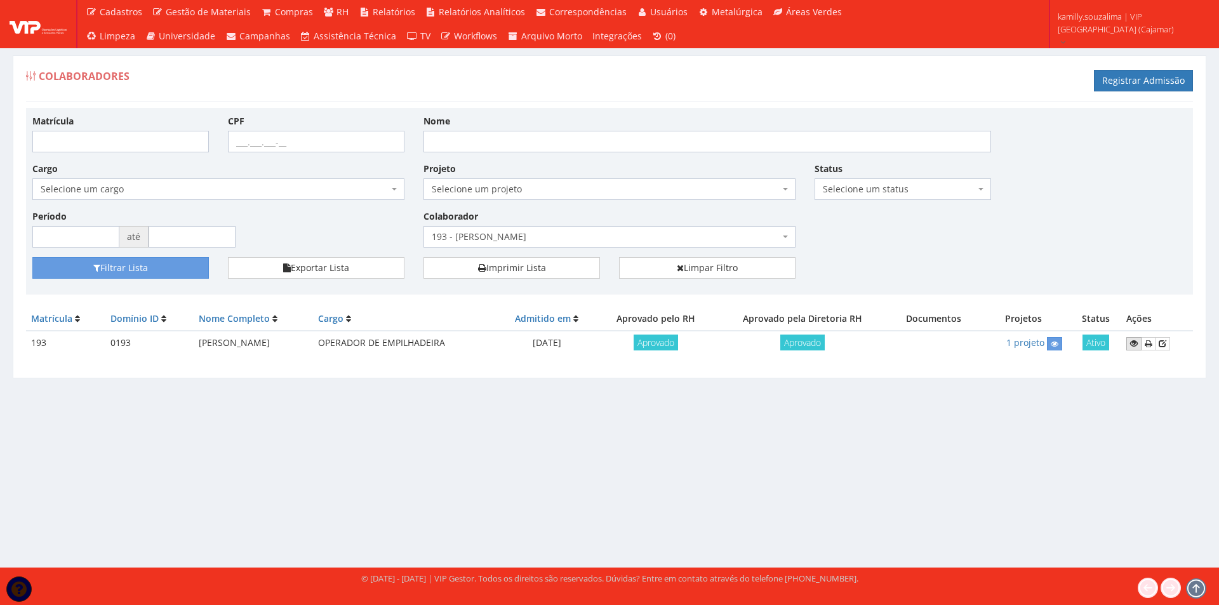
click at [1141, 348] on link at bounding box center [1133, 343] width 15 height 13
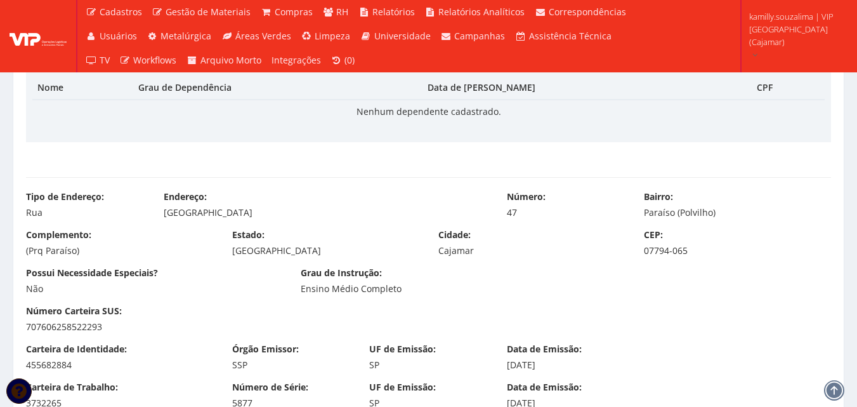
scroll to position [508, 0]
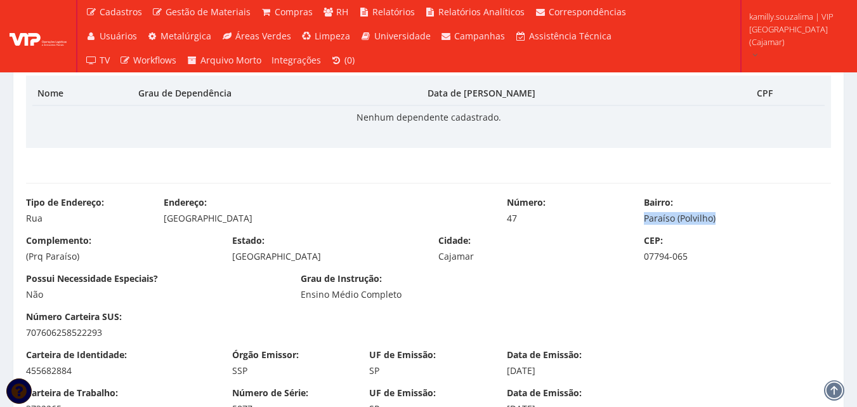
drag, startPoint x: 739, startPoint y: 221, endPoint x: 637, endPoint y: 218, distance: 102.8
click at [637, 218] on div "Bairro: Paraíso (Polvilho)" at bounding box center [738, 210] width 206 height 29
copy div "Paraíso (Polvilho)"
drag, startPoint x: 474, startPoint y: 256, endPoint x: 431, endPoint y: 262, distance: 43.6
click at [431, 262] on div "Cidade: Cajamar" at bounding box center [532, 248] width 206 height 29
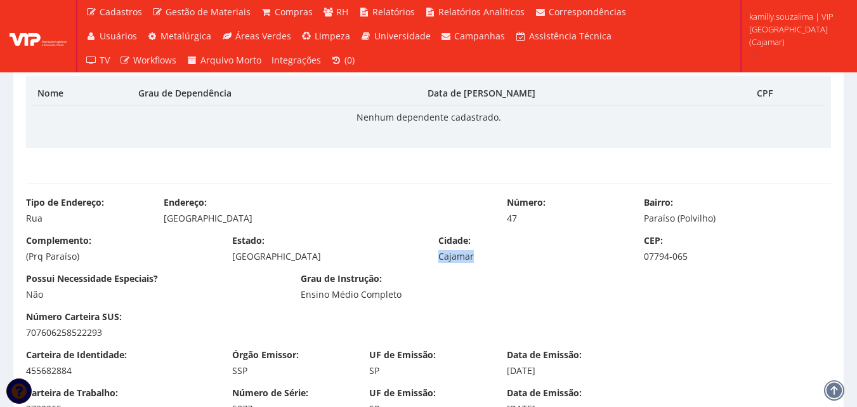
copy div "Cajamar"
drag, startPoint x: 701, startPoint y: 252, endPoint x: 638, endPoint y: 256, distance: 62.4
click at [638, 256] on div "CEP: 07794-065" at bounding box center [738, 248] width 206 height 29
copy div "07794-065"
